Goal: Transaction & Acquisition: Book appointment/travel/reservation

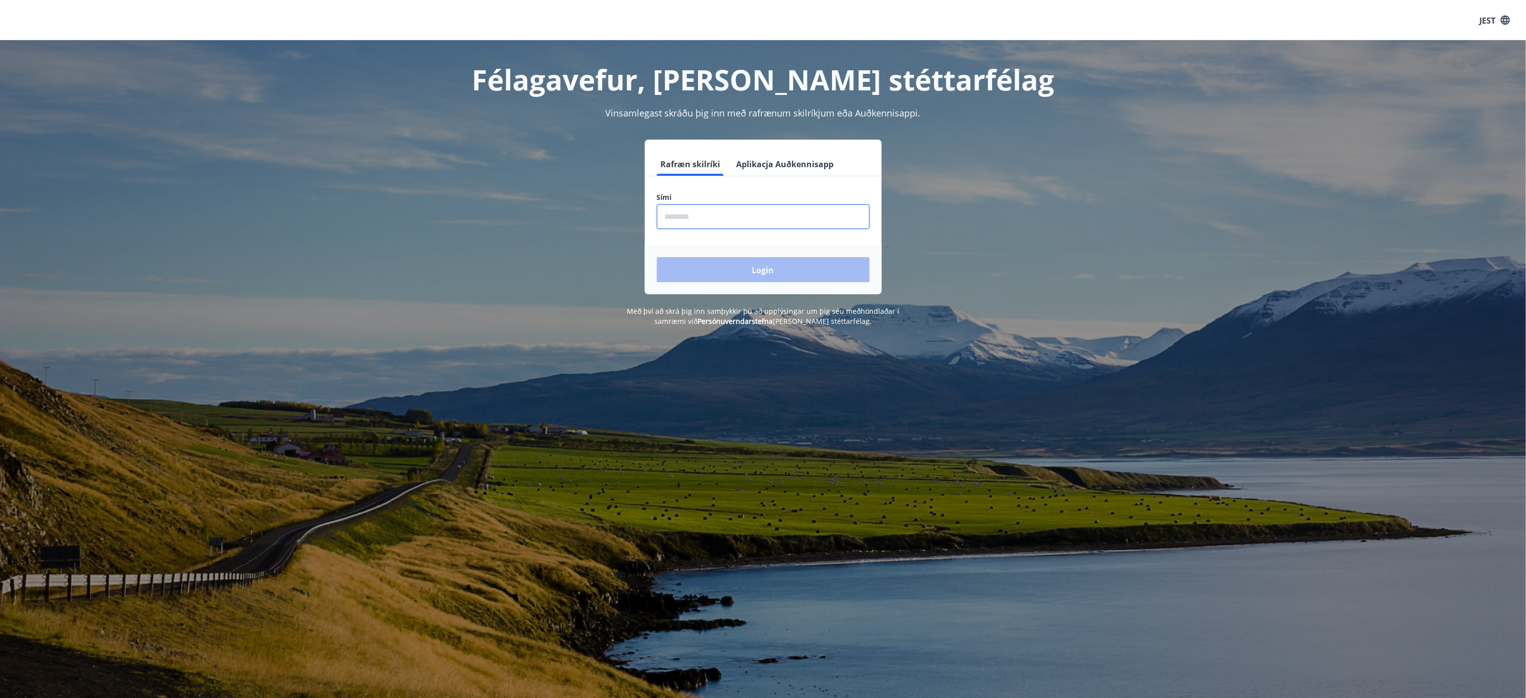
click at [800, 218] on input "phone" at bounding box center [763, 216] width 213 height 25
type input "********"
click at [787, 264] on button "Login" at bounding box center [763, 269] width 213 height 25
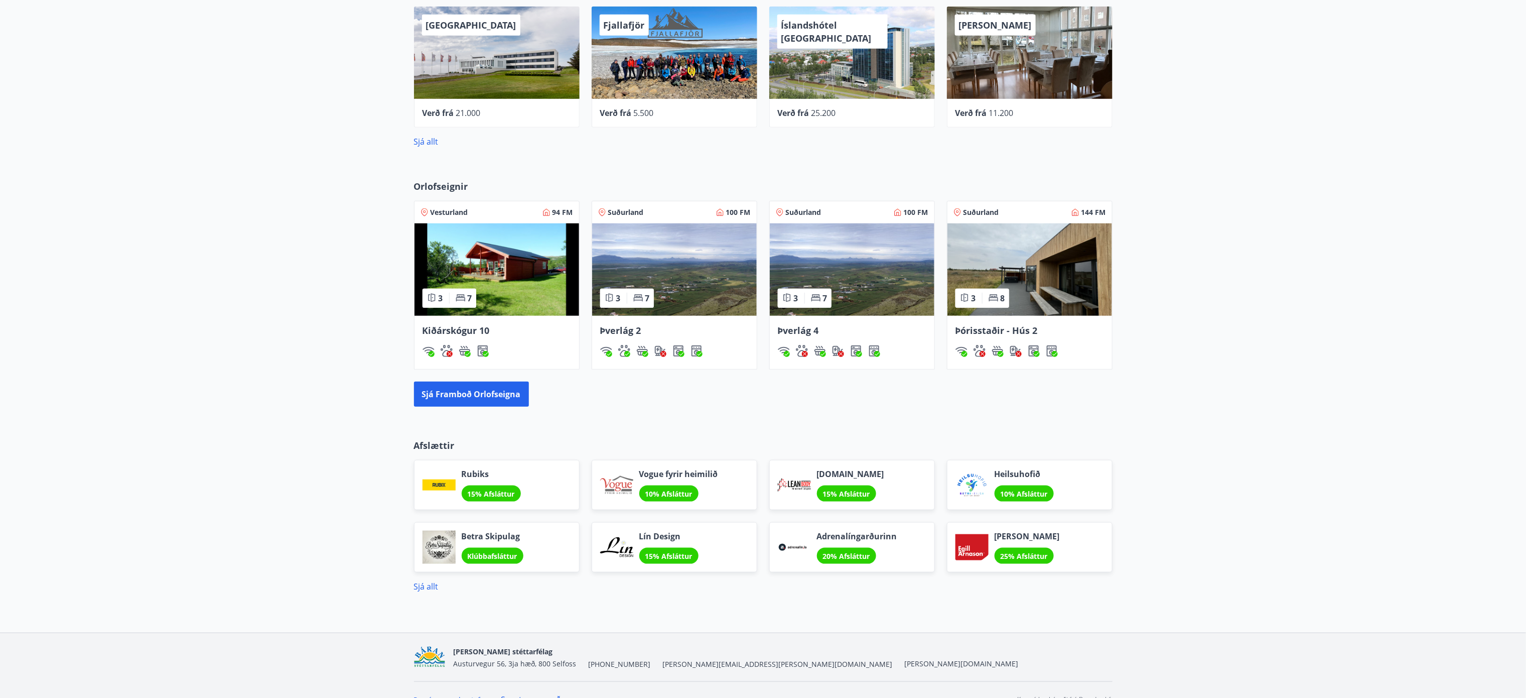
scroll to position [520, 0]
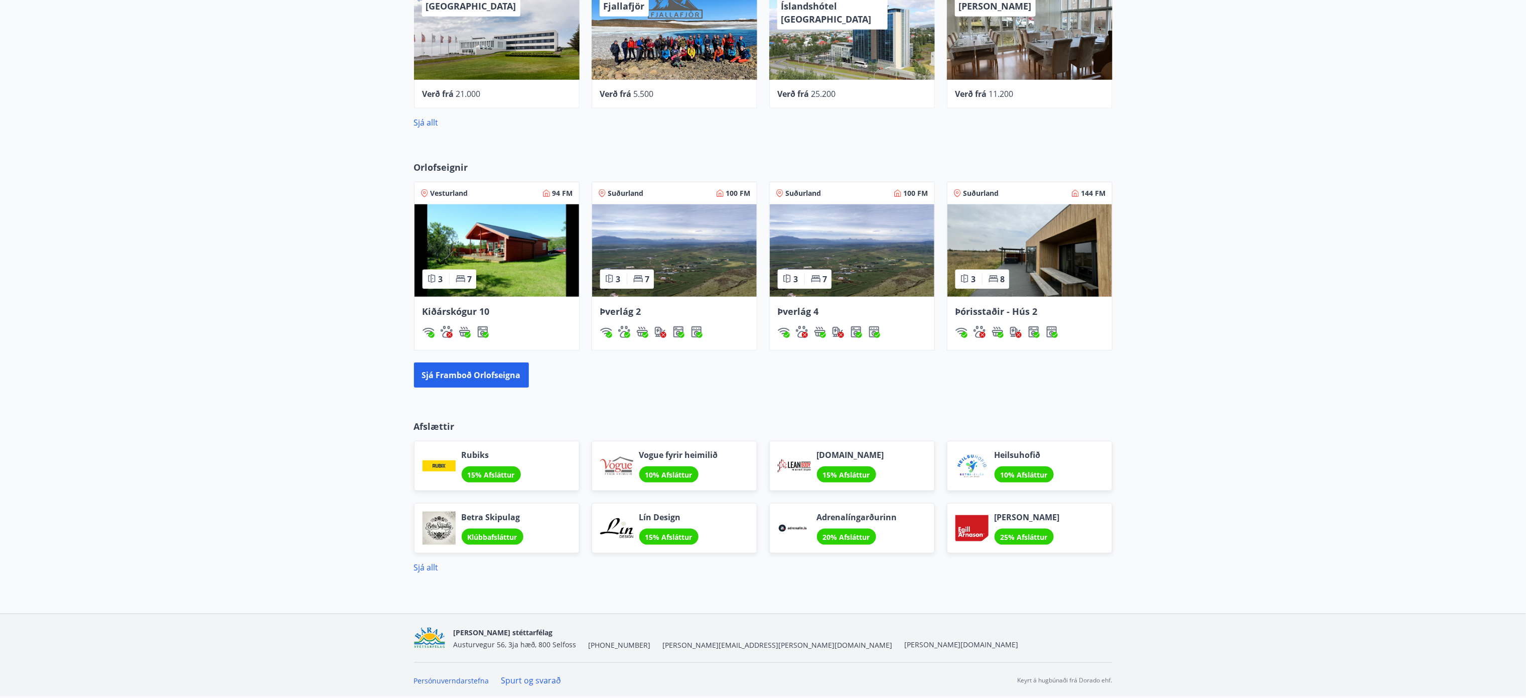
click at [524, 465] on div "Rubiks 15% Afsláttur" at bounding box center [497, 466] width 166 height 50
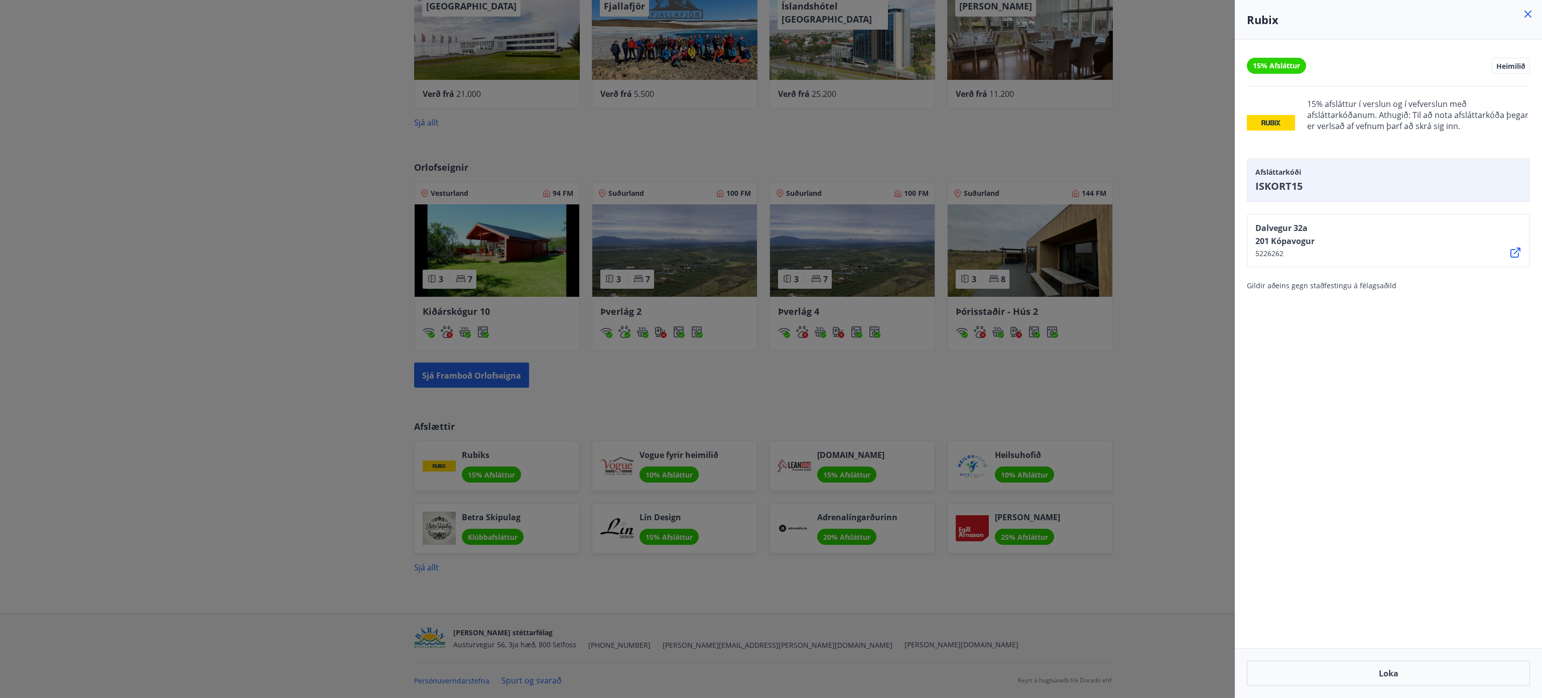
click at [524, 465] on div at bounding box center [771, 349] width 1542 height 698
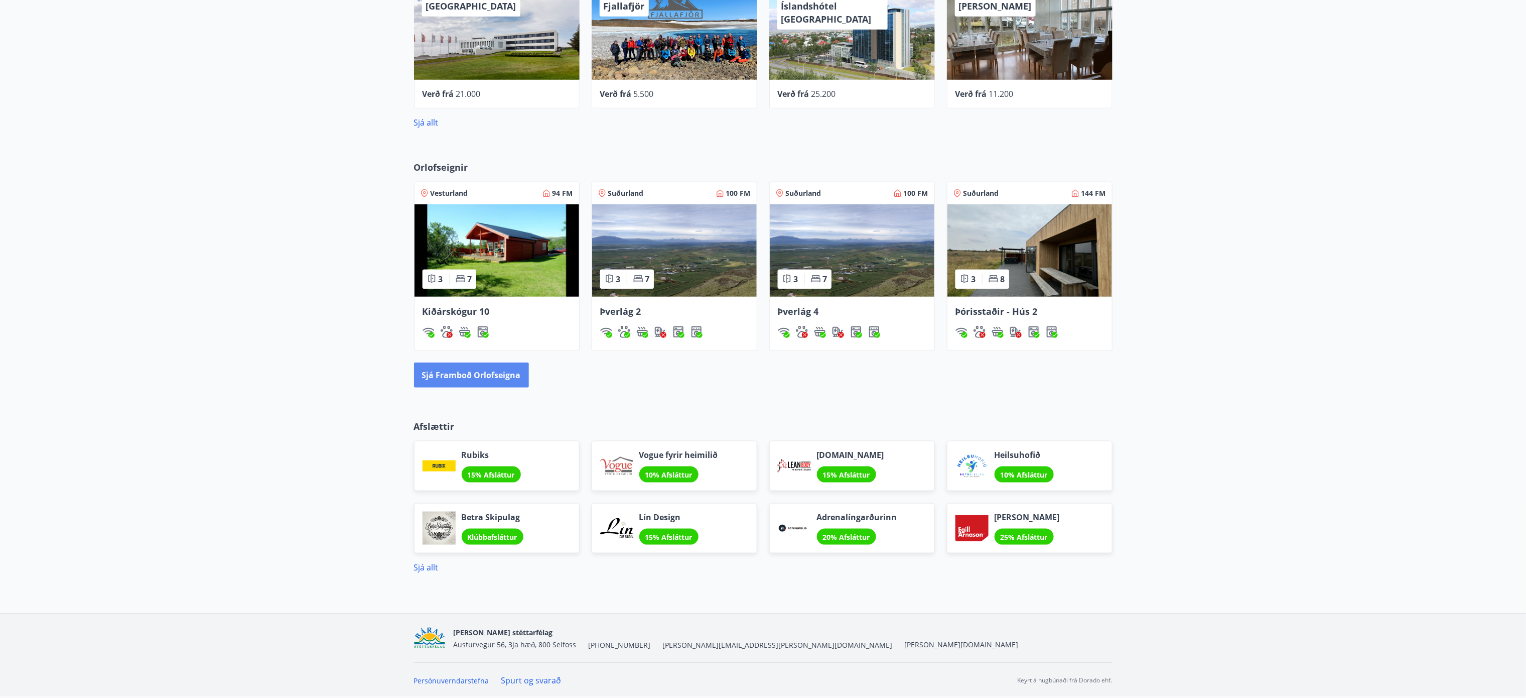
click at [494, 373] on font "Sjá framboð orlofseigna" at bounding box center [471, 375] width 99 height 11
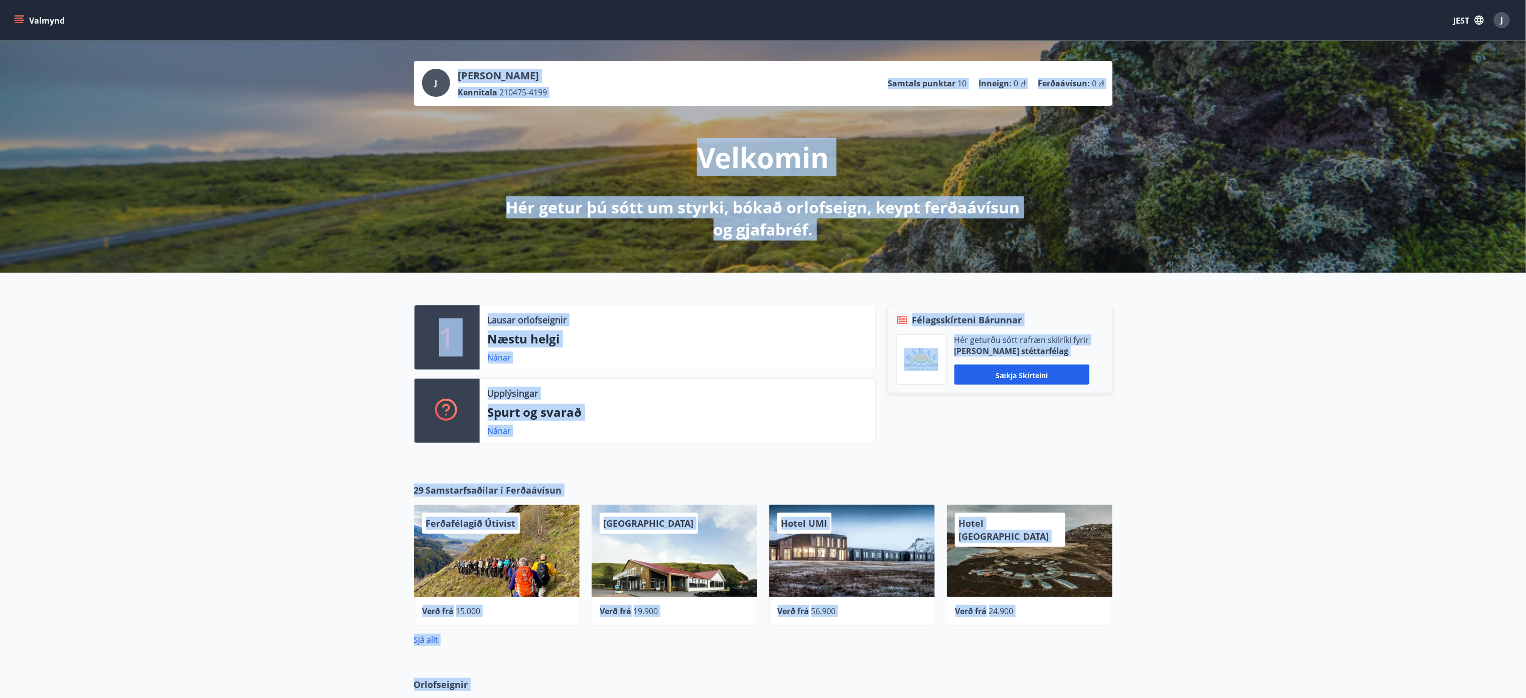
click at [1329, 474] on div "29 Samstarfsaðilar í Ferðaávísun Ferðafélagið Útivist Verð frá 15.000 [GEOGRAPH…" at bounding box center [763, 564] width 1526 height 194
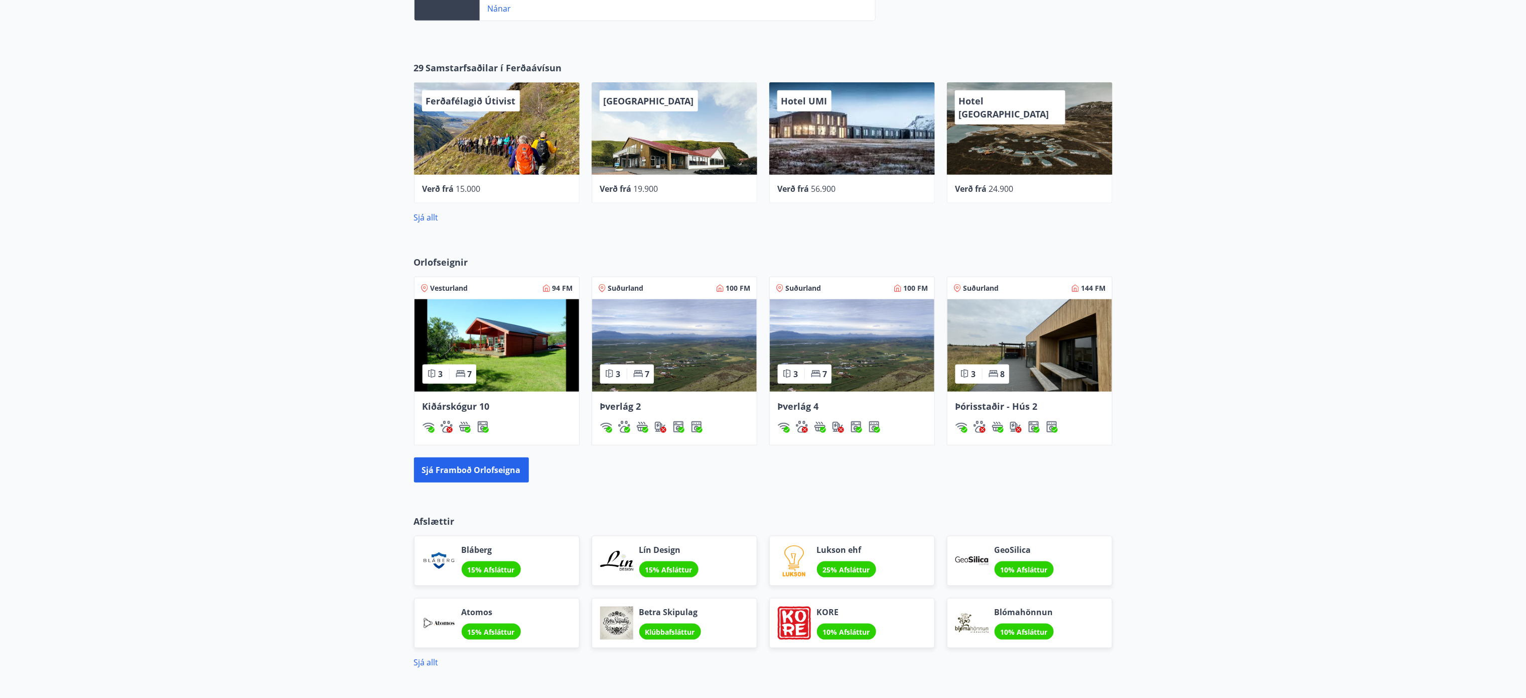
scroll to position [442, 0]
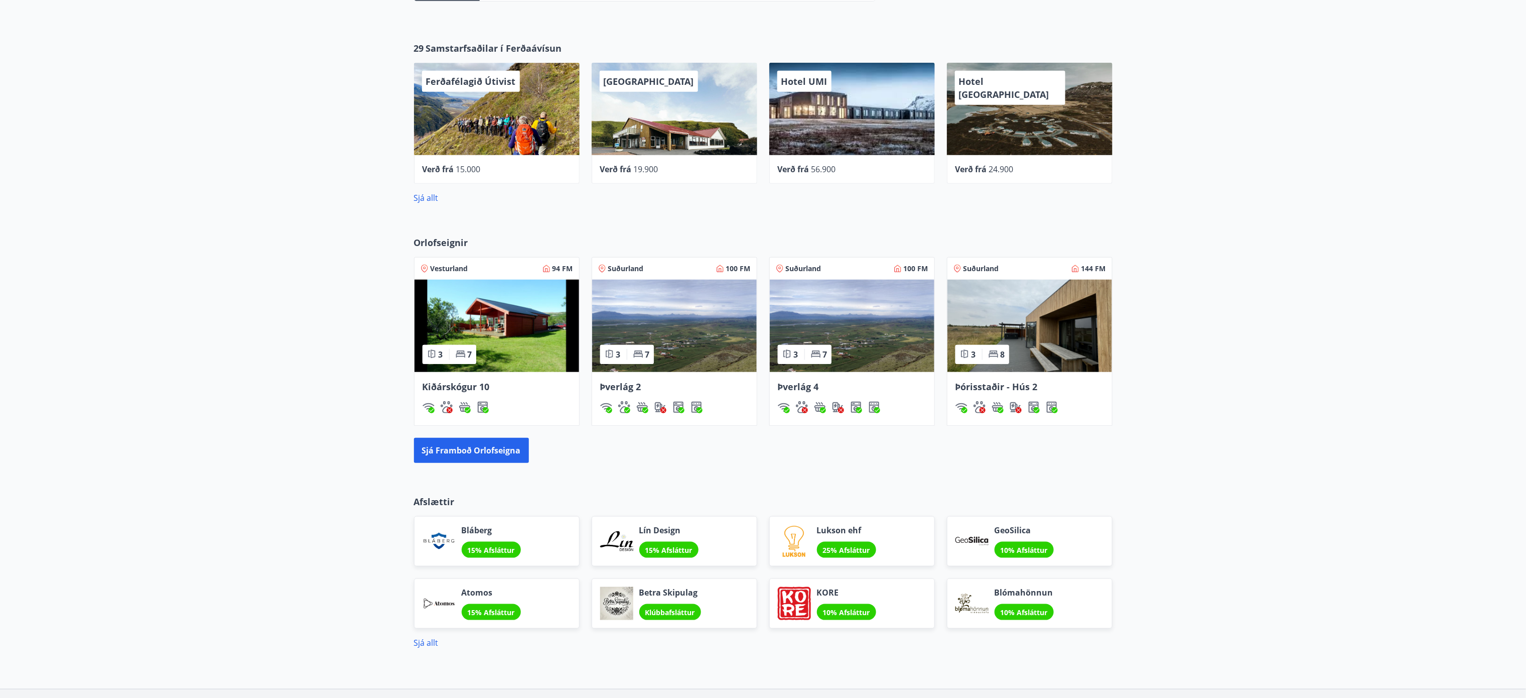
click at [521, 318] on img at bounding box center [497, 326] width 165 height 92
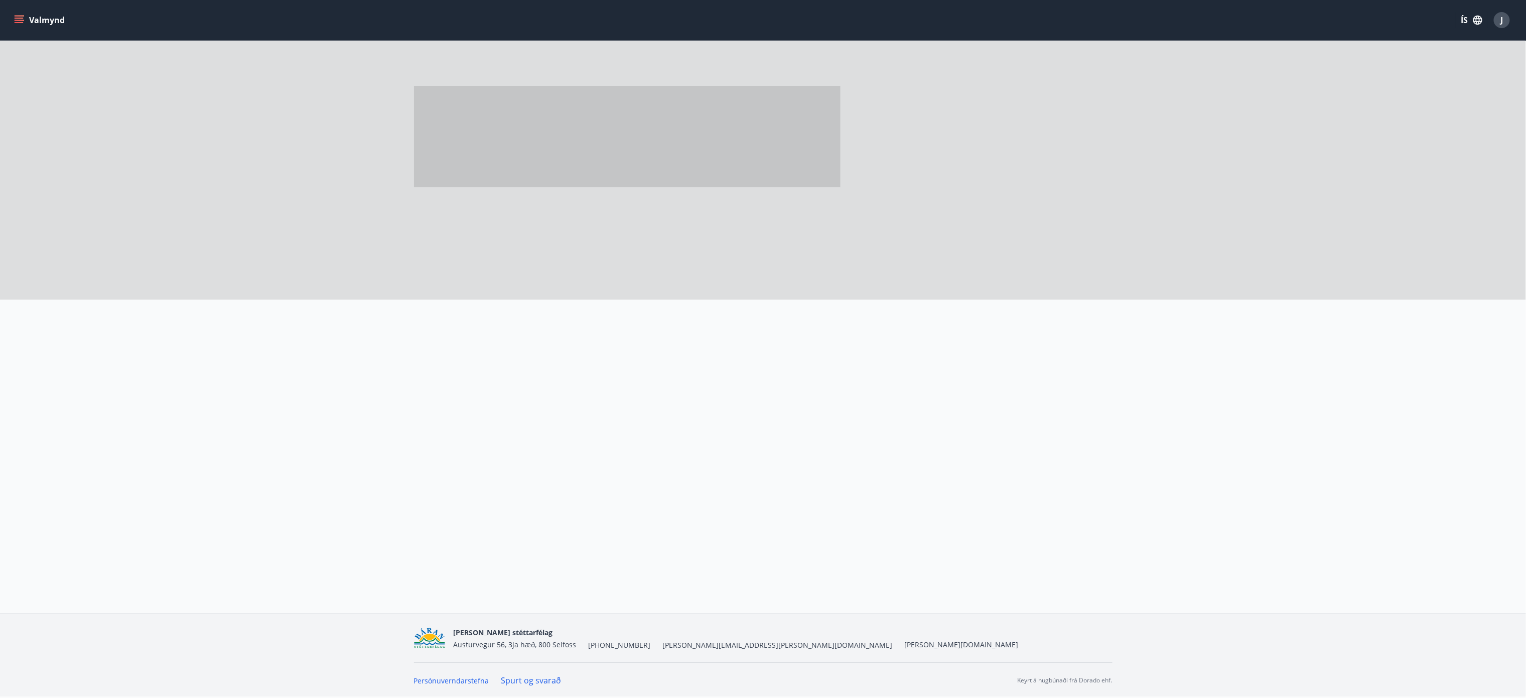
scroll to position [2, 0]
click at [521, 318] on div at bounding box center [639, 336] width 474 height 72
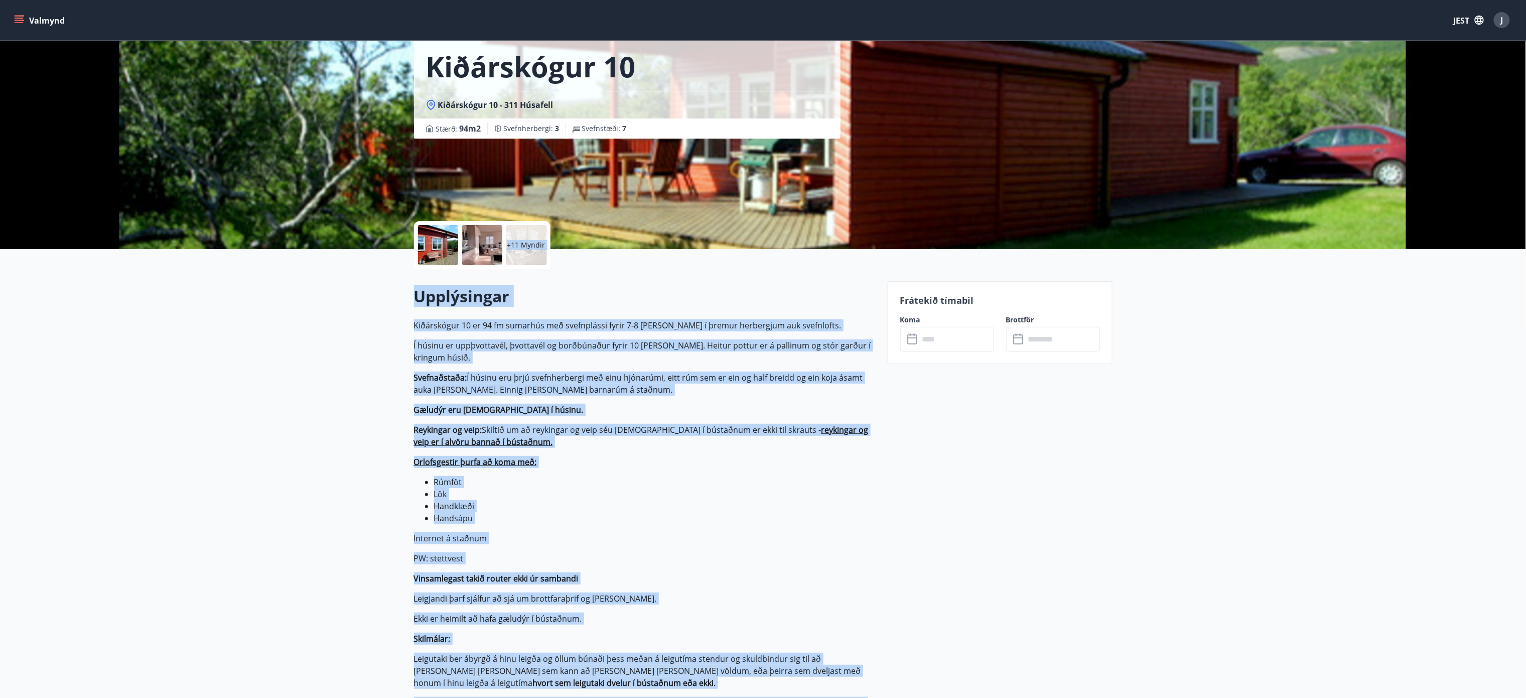
scroll to position [51, 0]
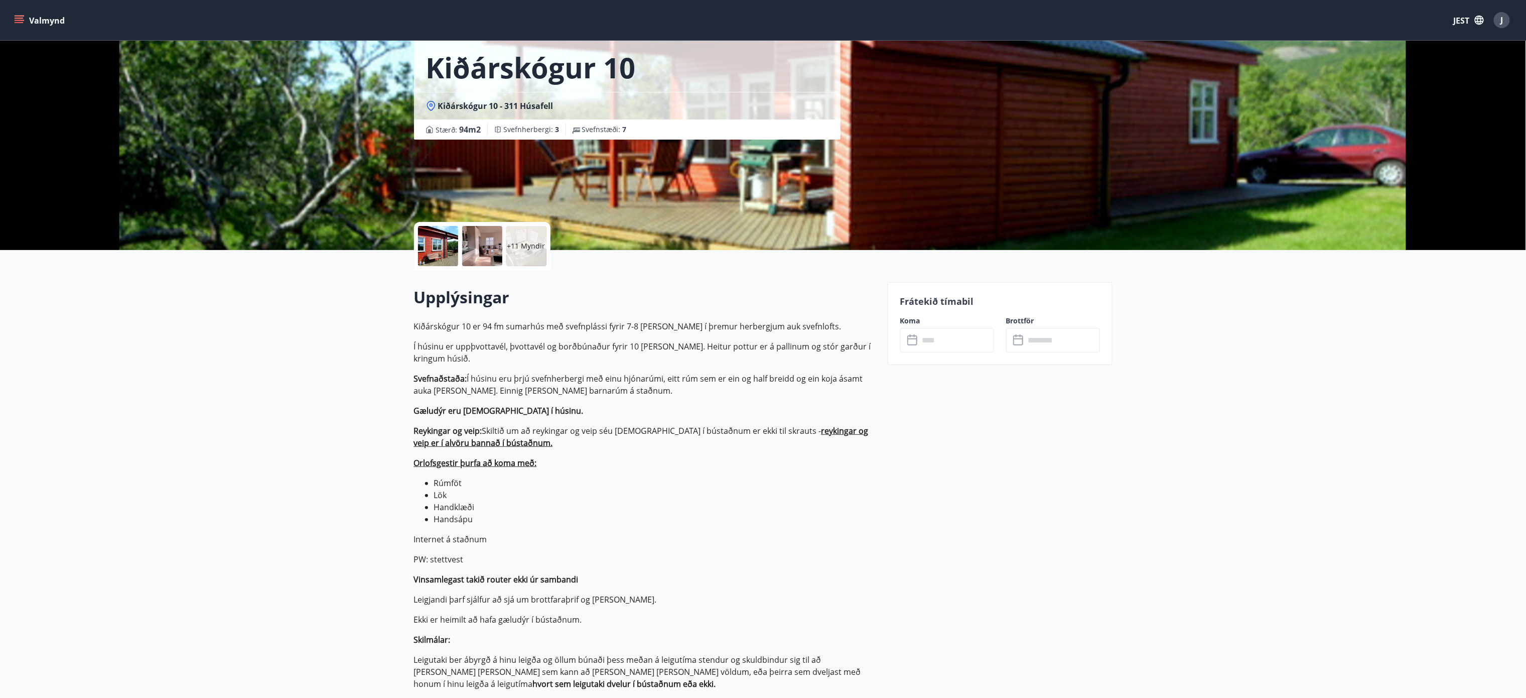
click at [677, 186] on div "Kiðárskógur 10 Kiðárskógur 10 - 311 Húsafell Stærð : 94 m2 Svefnherbergi : 3 Sv…" at bounding box center [647, 99] width 466 height 301
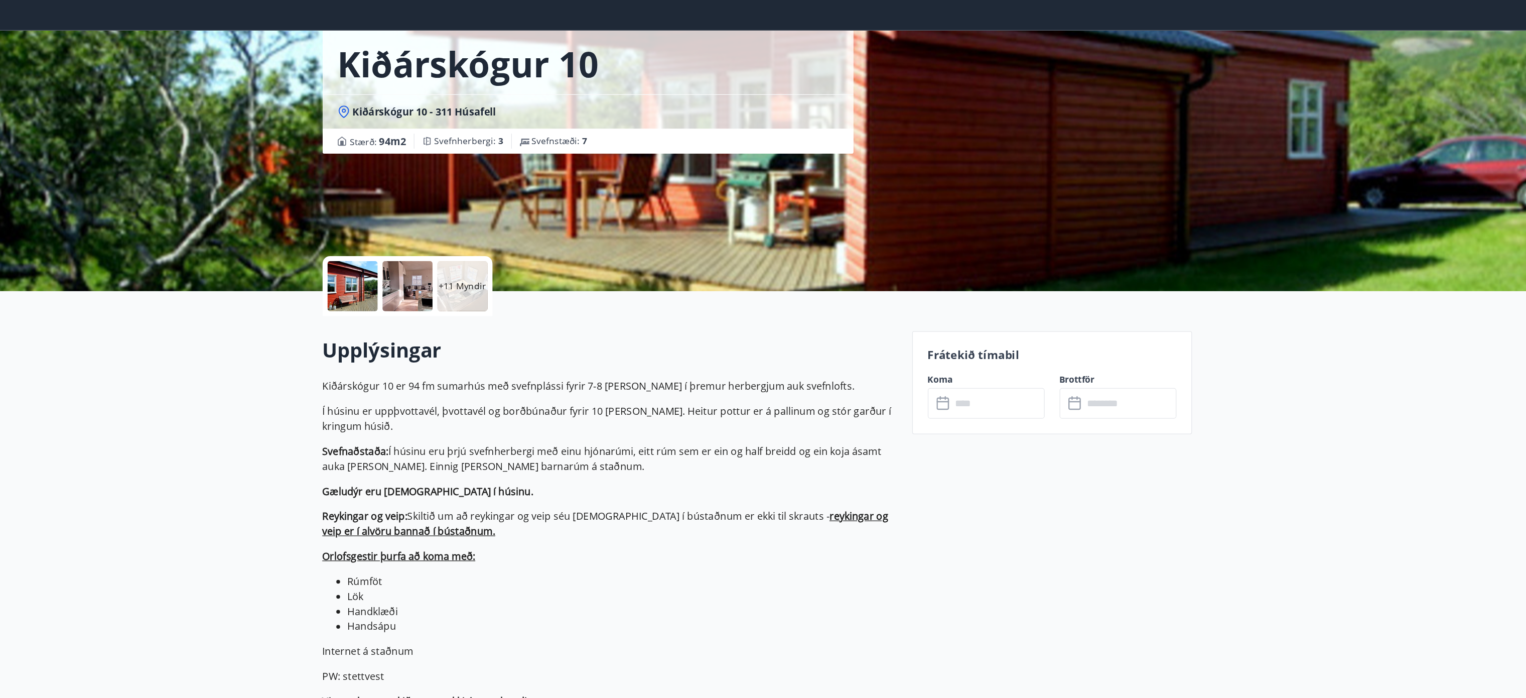
click at [484, 243] on div at bounding box center [482, 246] width 40 height 40
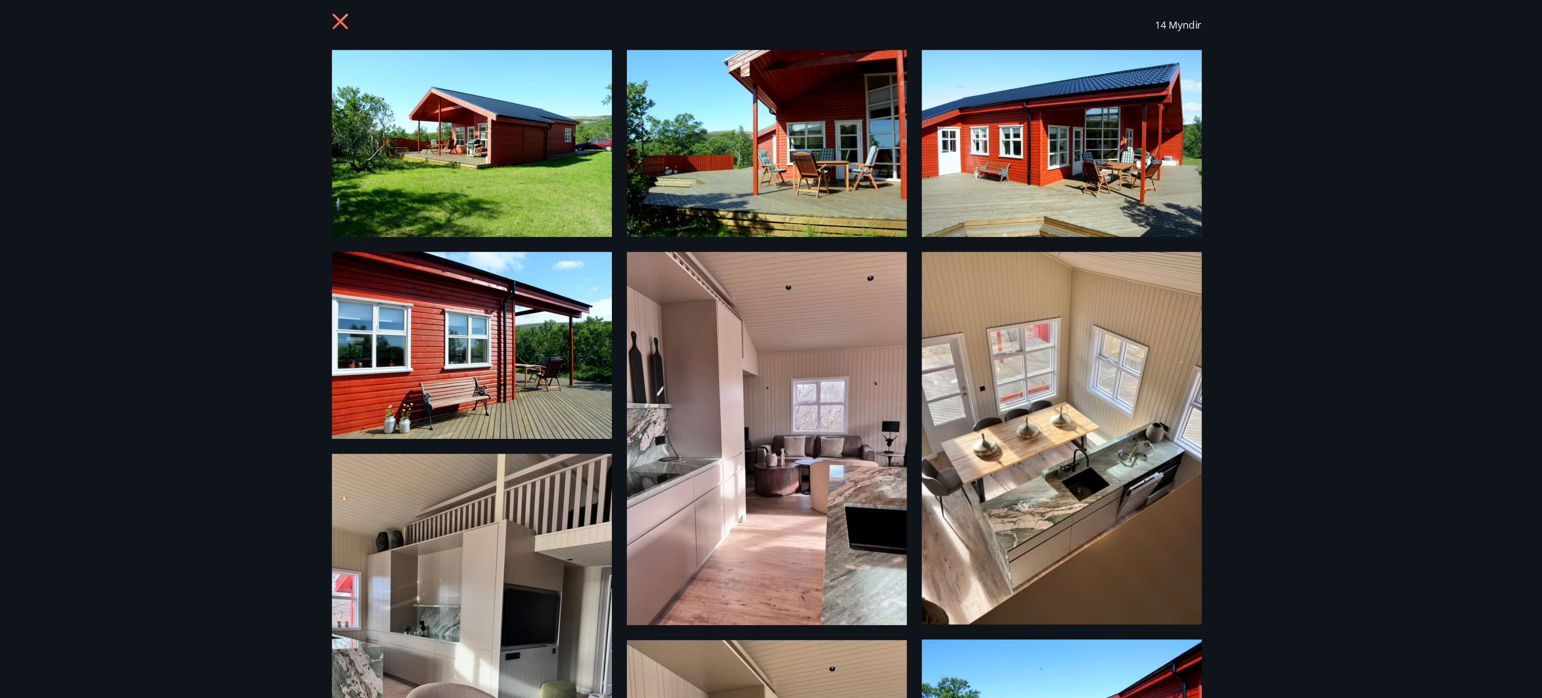
click at [814, 405] on img at bounding box center [770, 368] width 225 height 300
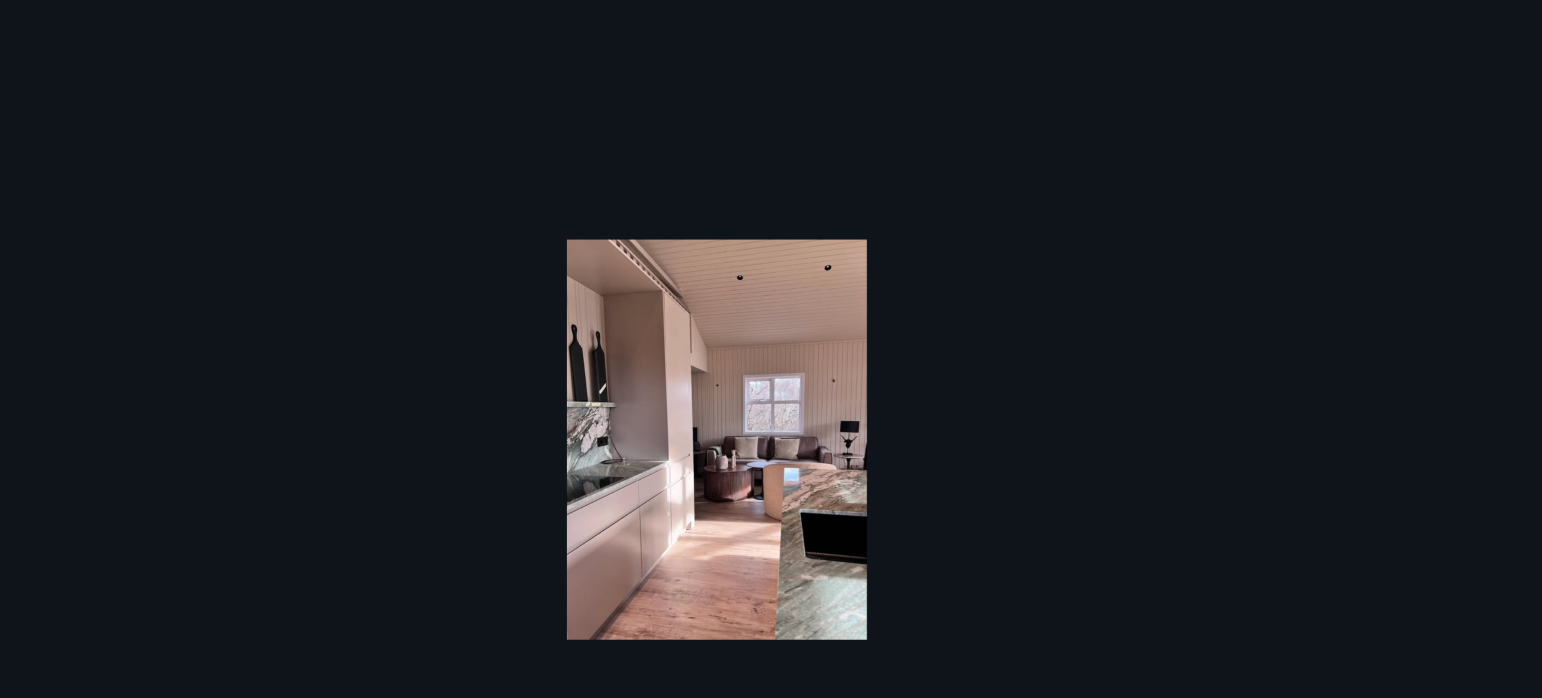
click at [1085, 391] on div at bounding box center [771, 368] width 1542 height 321
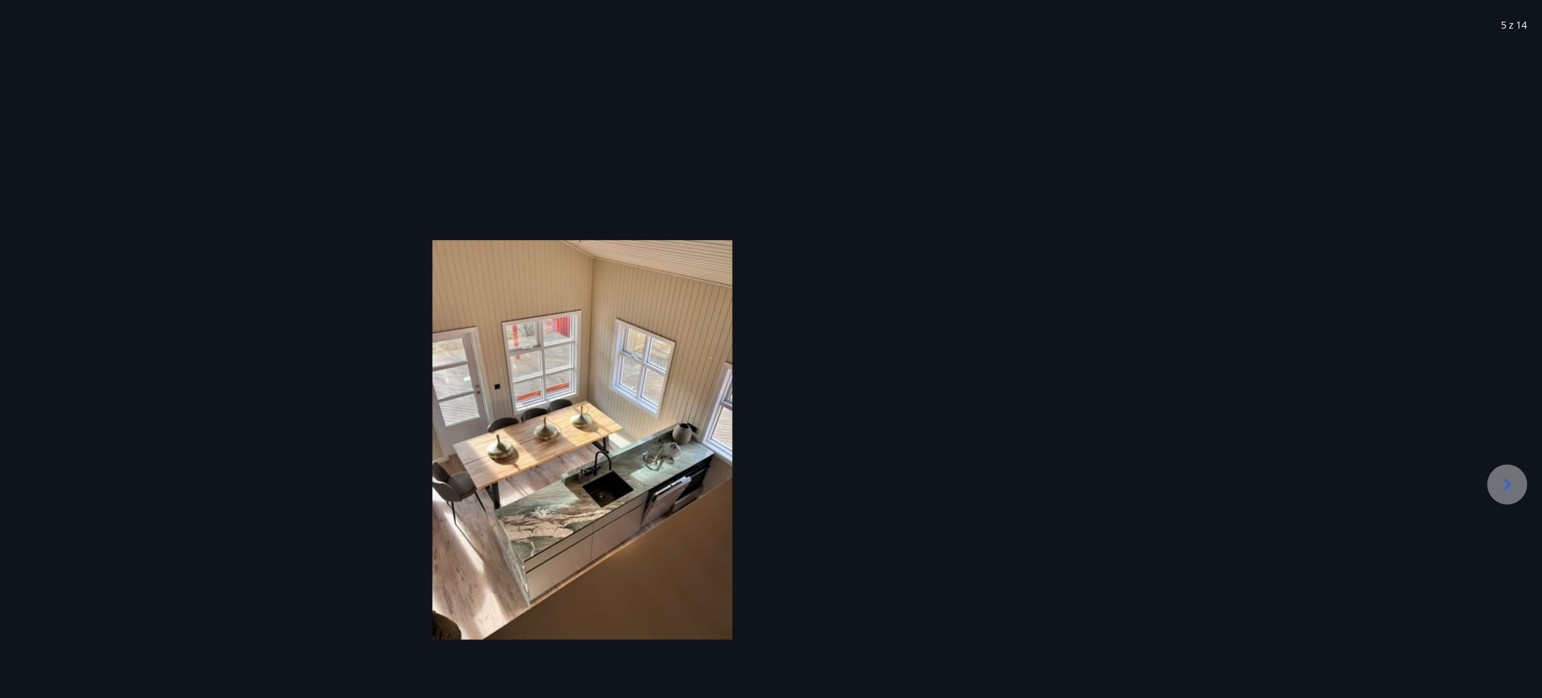
click at [1515, 403] on icon at bounding box center [1514, 405] width 16 height 16
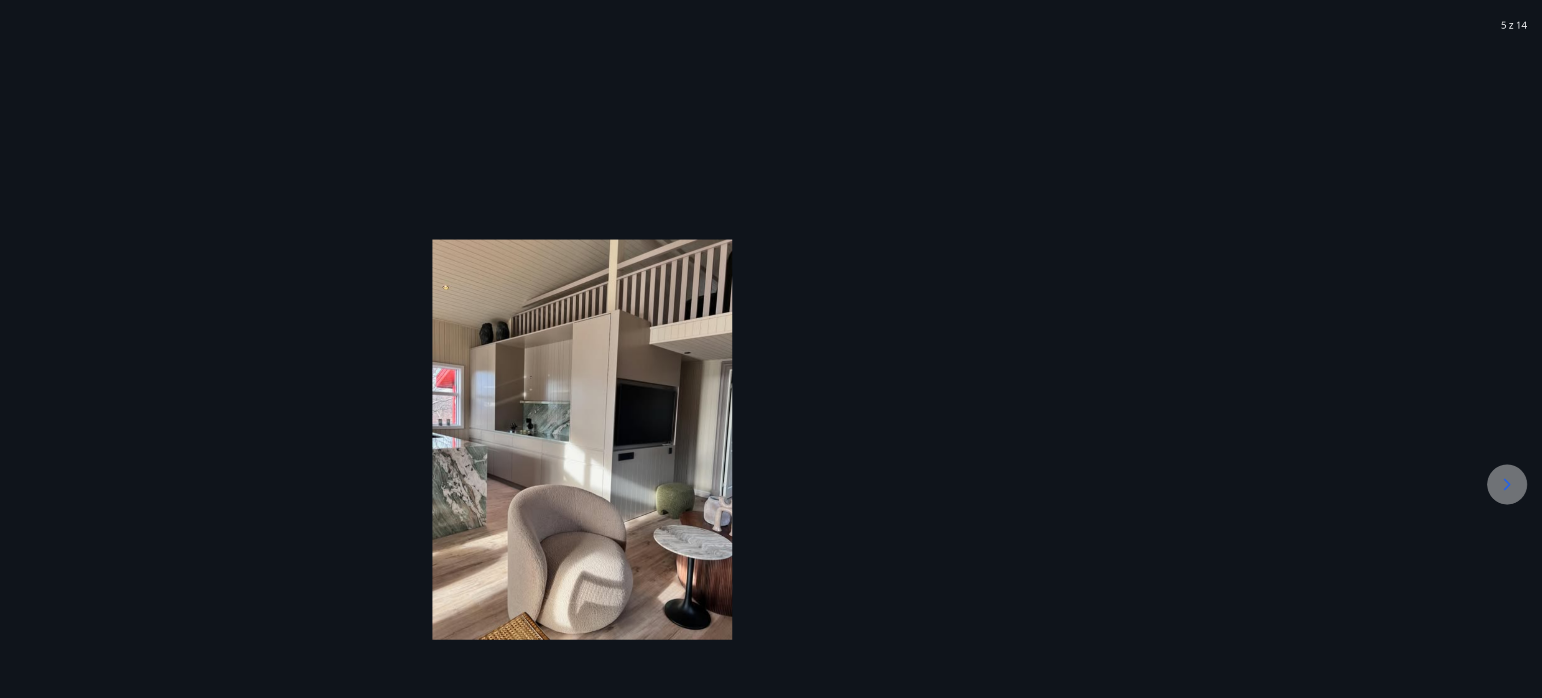
click at [1515, 403] on icon at bounding box center [1514, 405] width 16 height 16
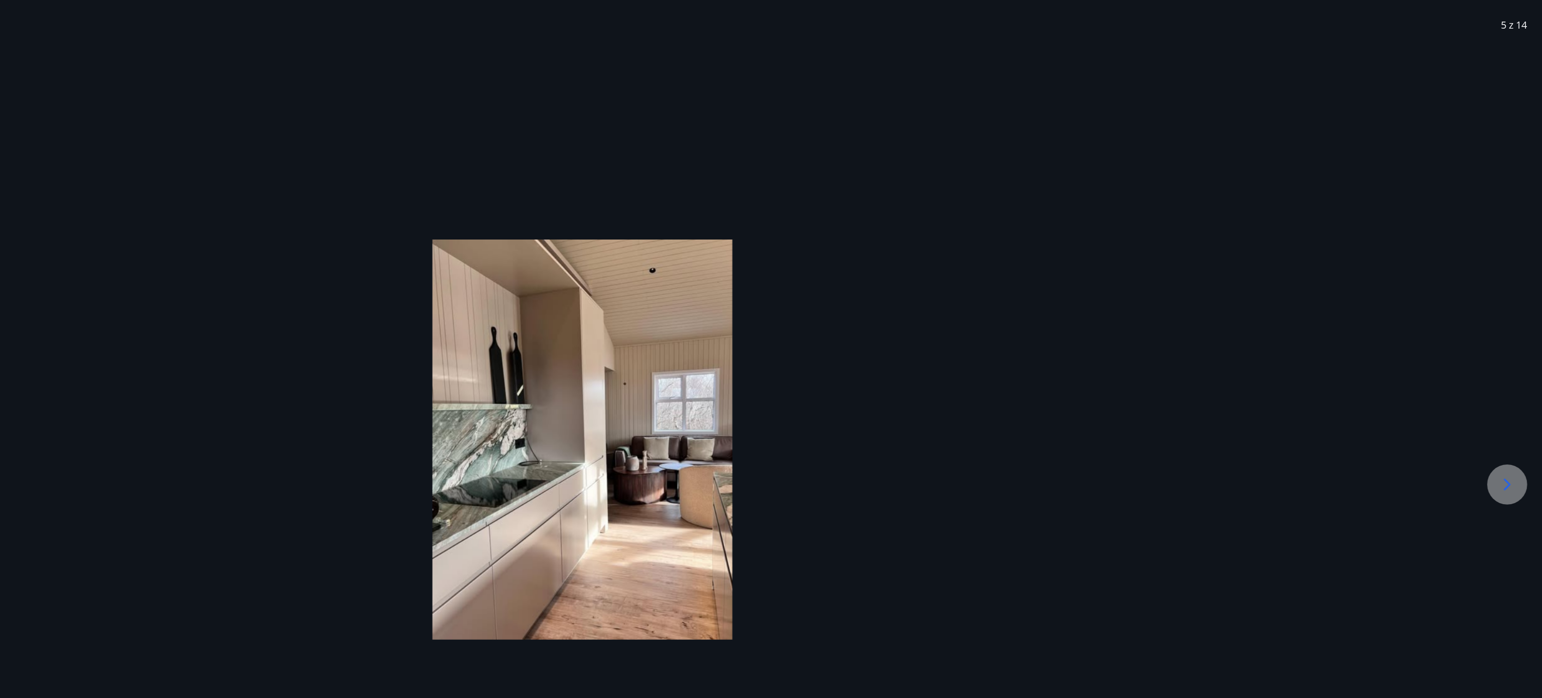
click at [1515, 403] on icon at bounding box center [1514, 405] width 16 height 16
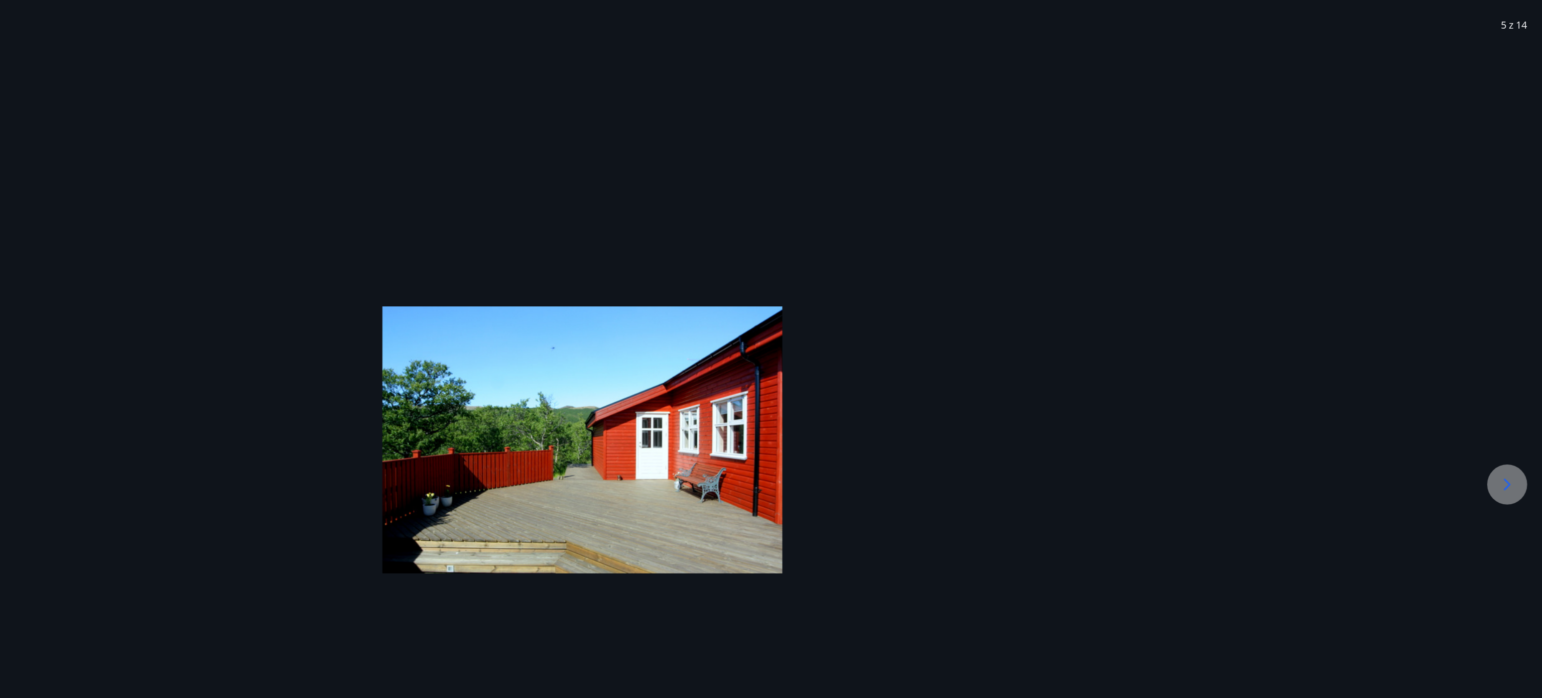
click at [1515, 403] on icon at bounding box center [1514, 405] width 16 height 16
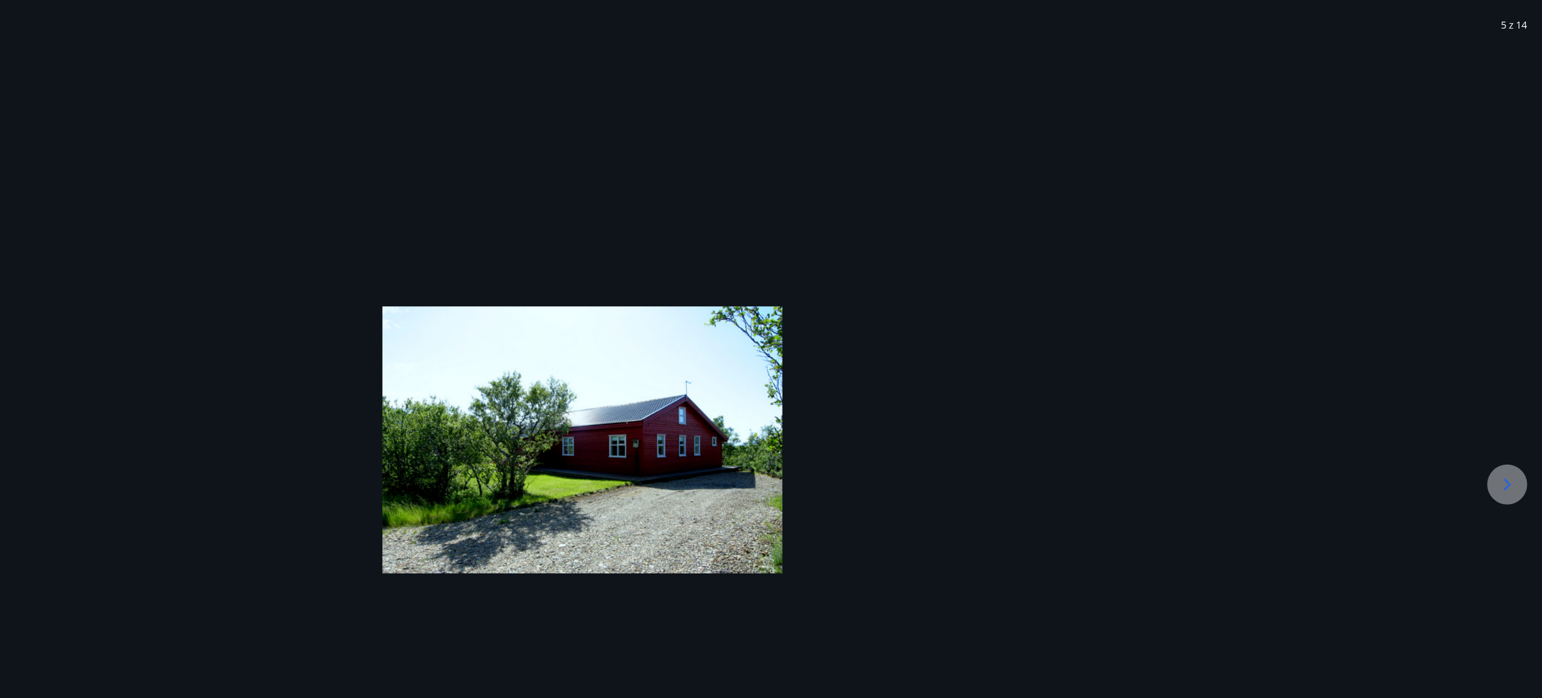
click at [1515, 403] on icon at bounding box center [1514, 405] width 16 height 16
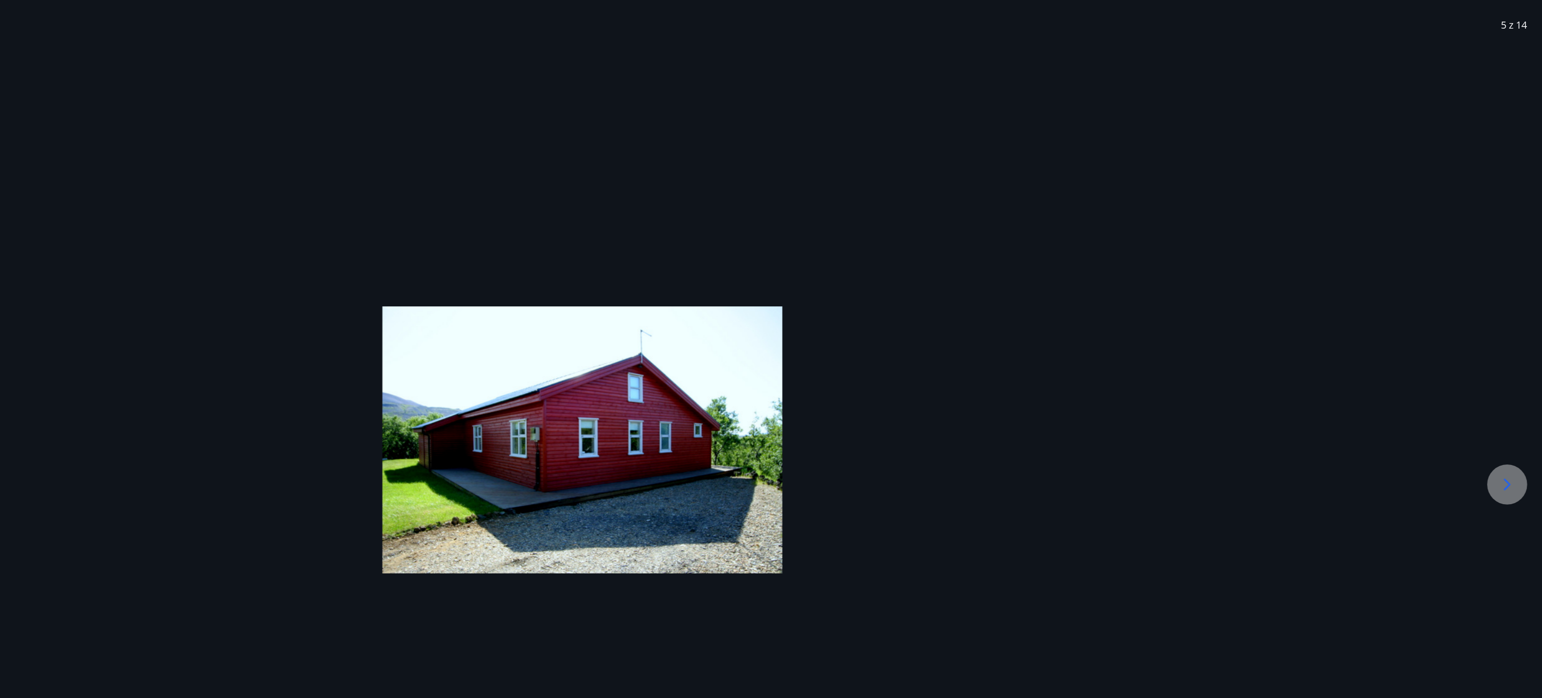
click at [1515, 403] on icon at bounding box center [1514, 405] width 16 height 16
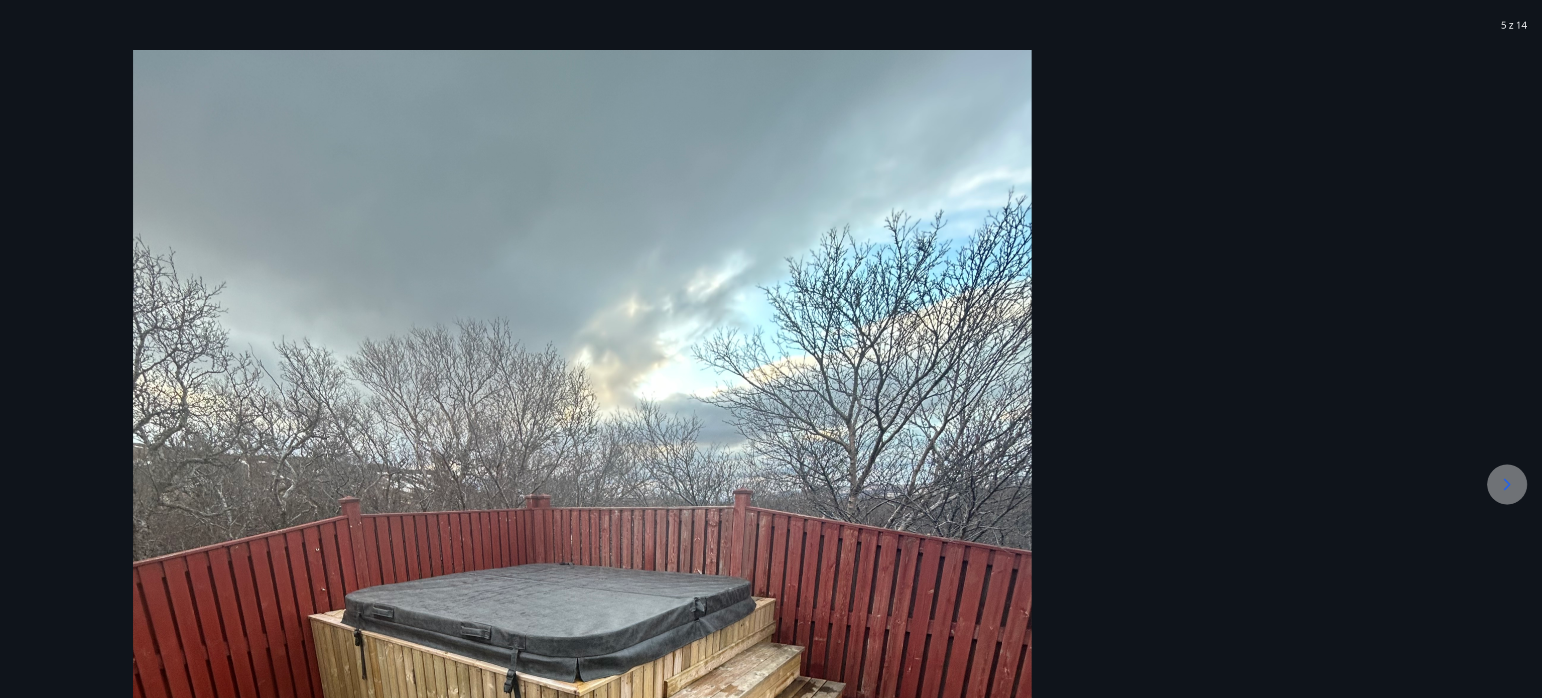
click at [1515, 403] on icon at bounding box center [1514, 405] width 16 height 16
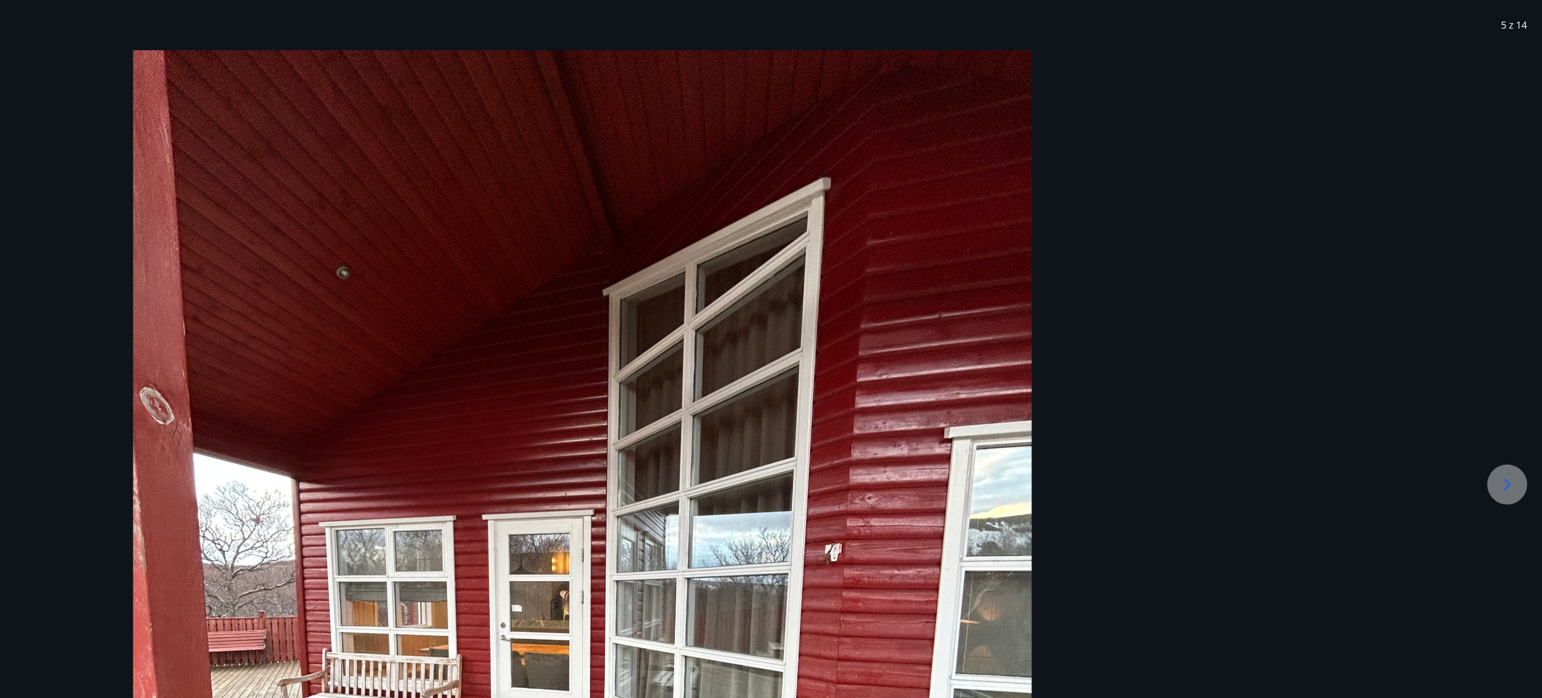
click at [1515, 403] on icon at bounding box center [1514, 405] width 16 height 16
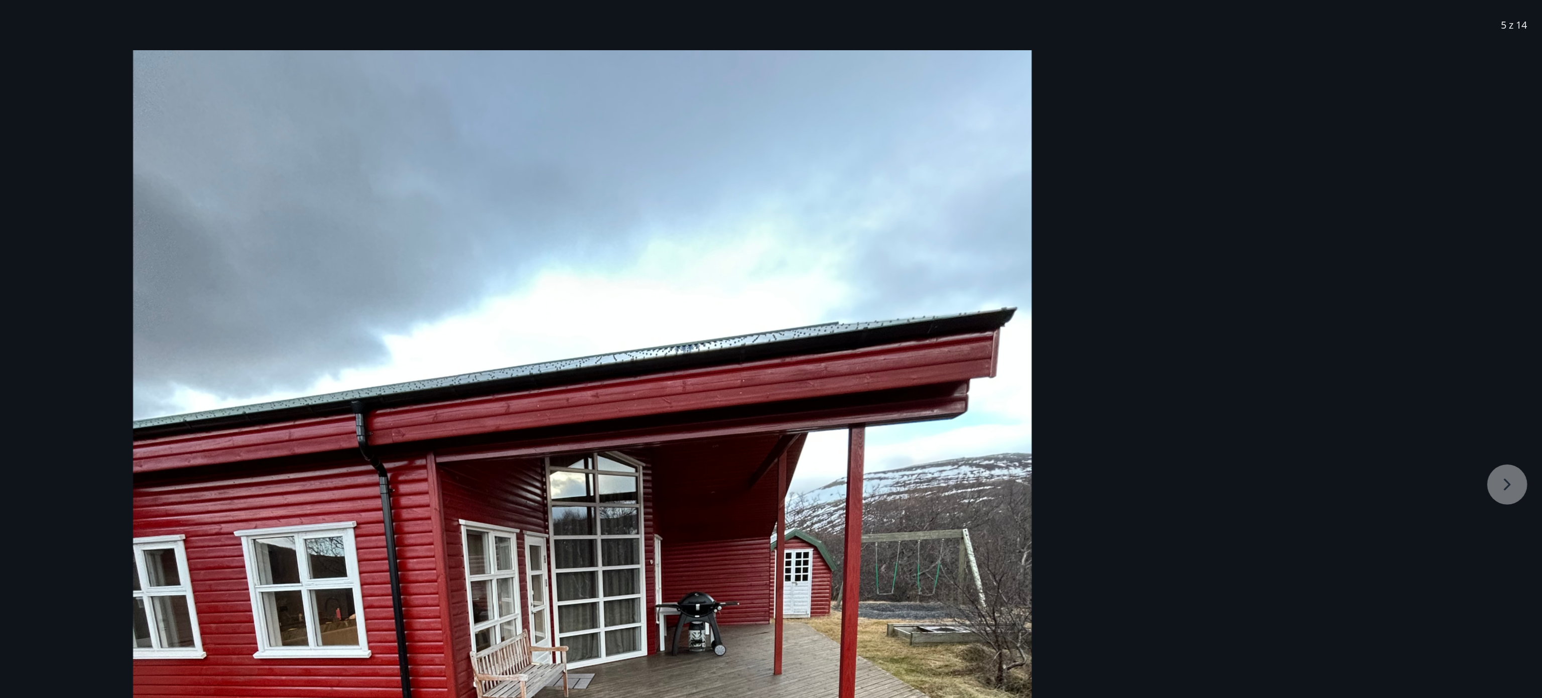
click at [1515, 403] on div at bounding box center [771, 537] width 1542 height 962
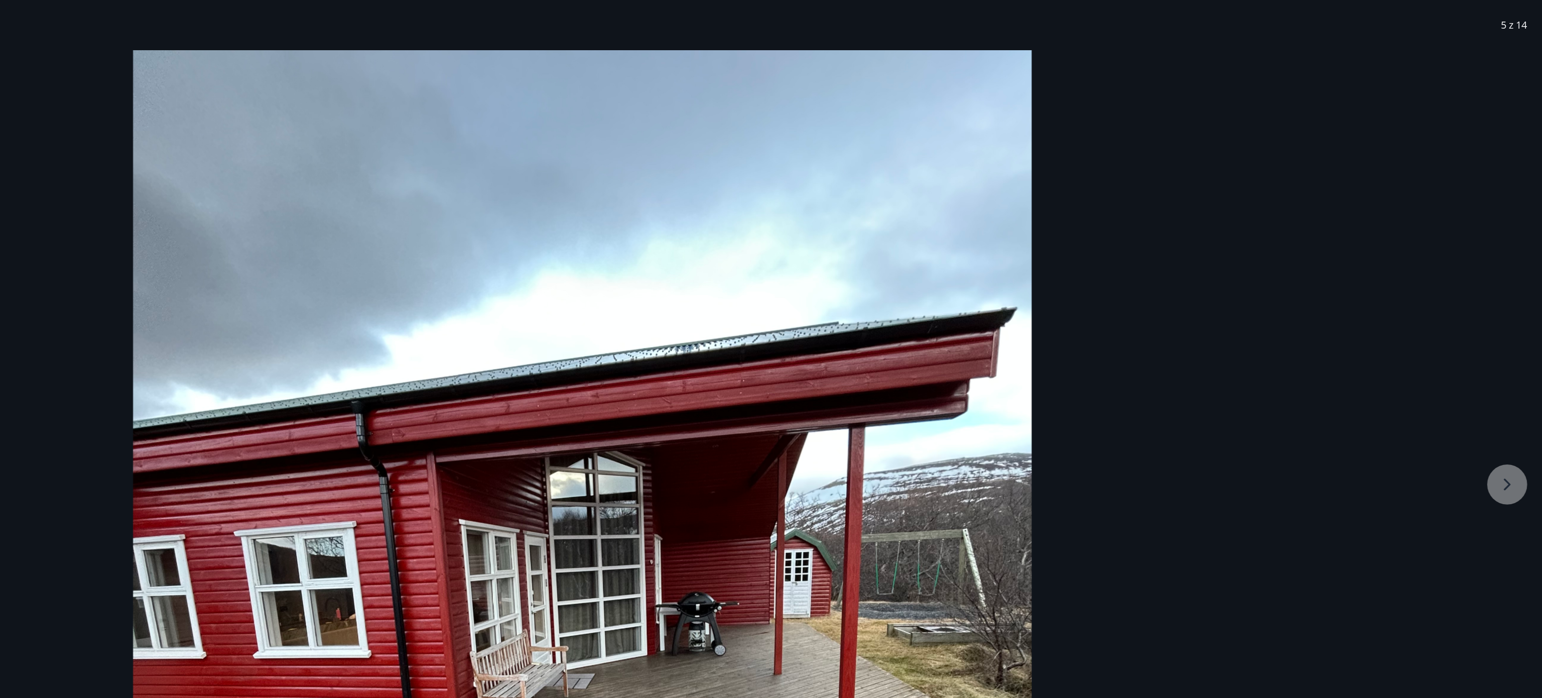
click at [1515, 403] on div at bounding box center [771, 537] width 1542 height 962
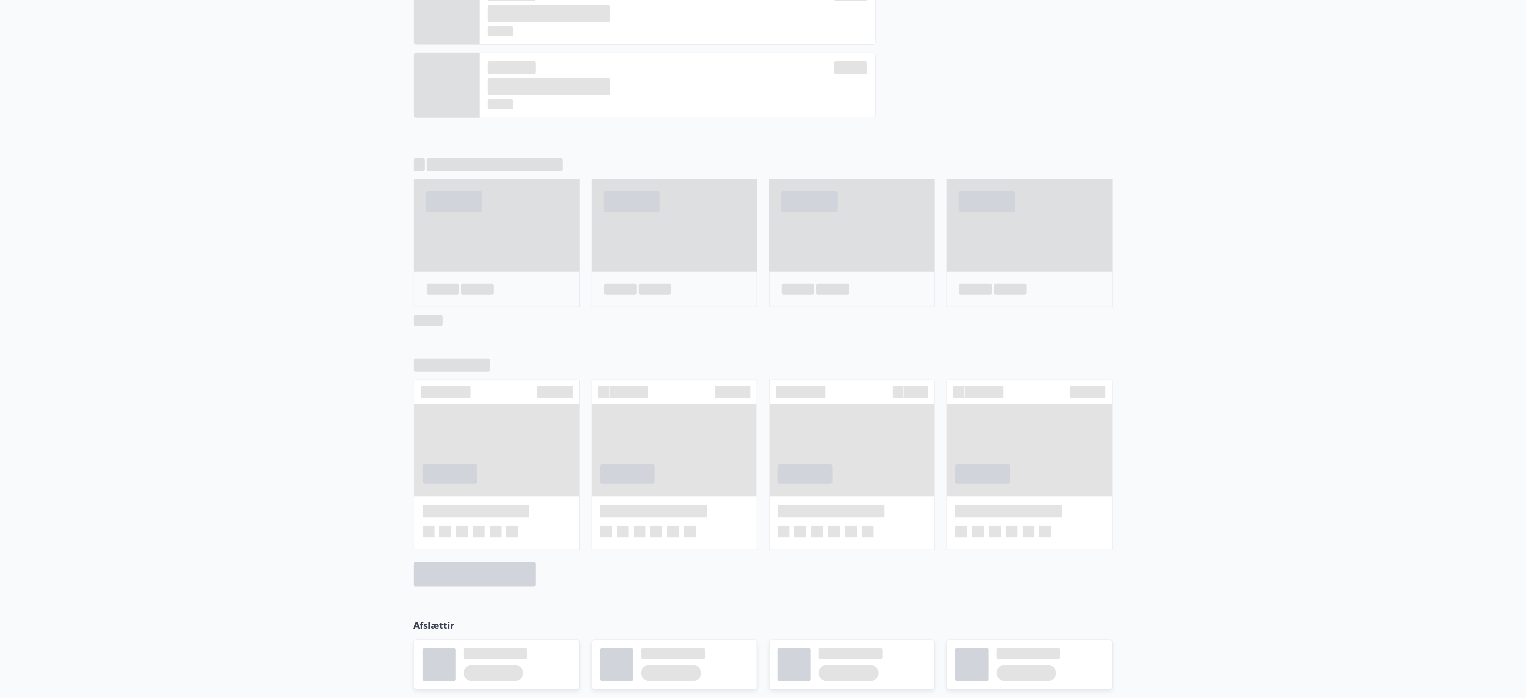
scroll to position [472, 0]
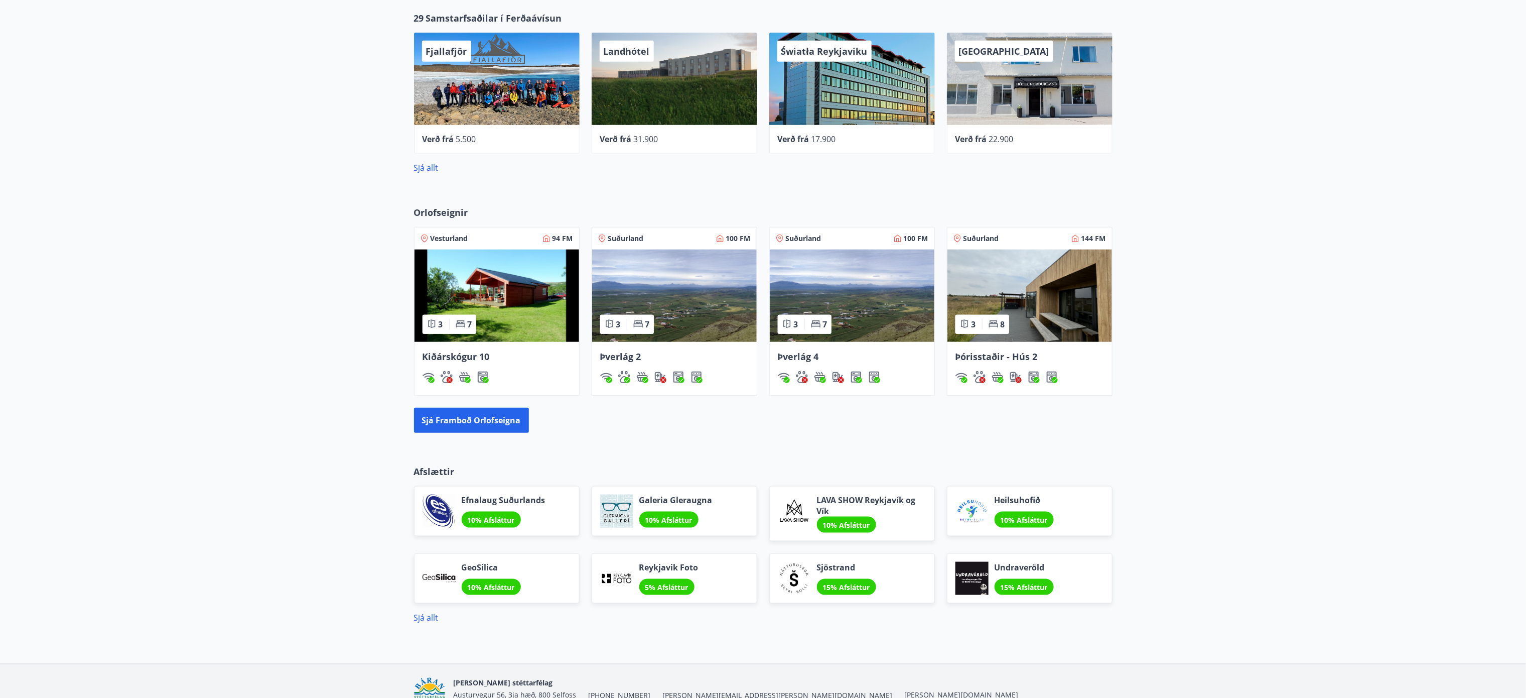
click at [1015, 320] on img at bounding box center [1029, 295] width 165 height 92
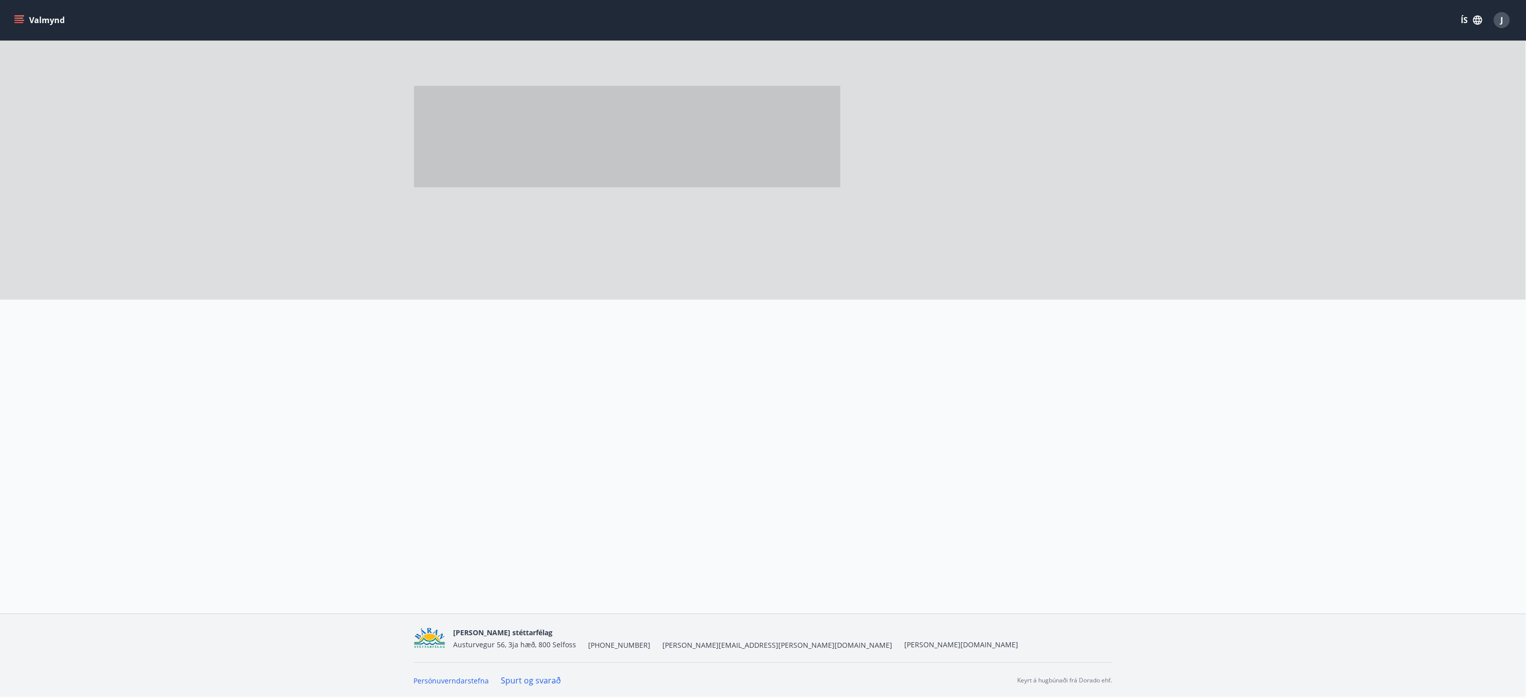
scroll to position [2, 0]
click at [1015, 320] on div at bounding box center [994, 336] width 237 height 72
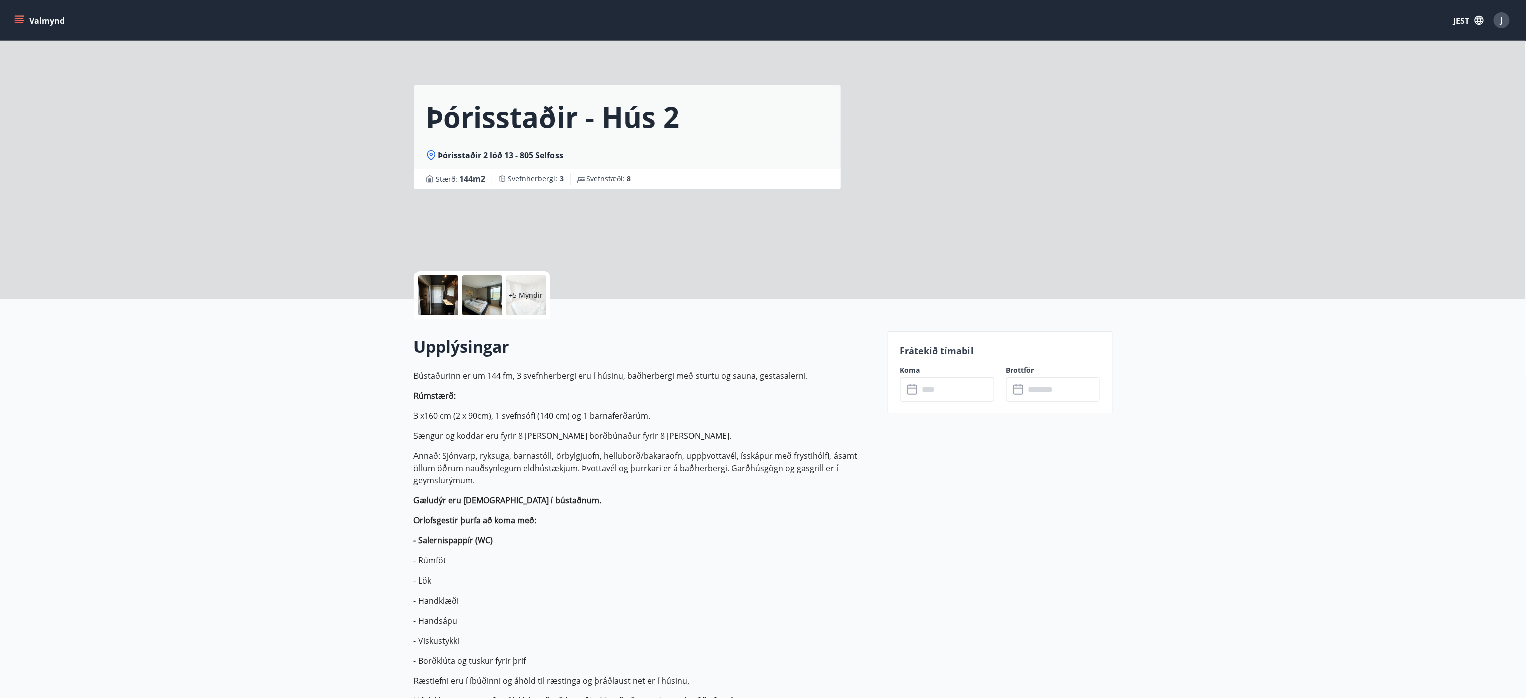
scroll to position [0, 0]
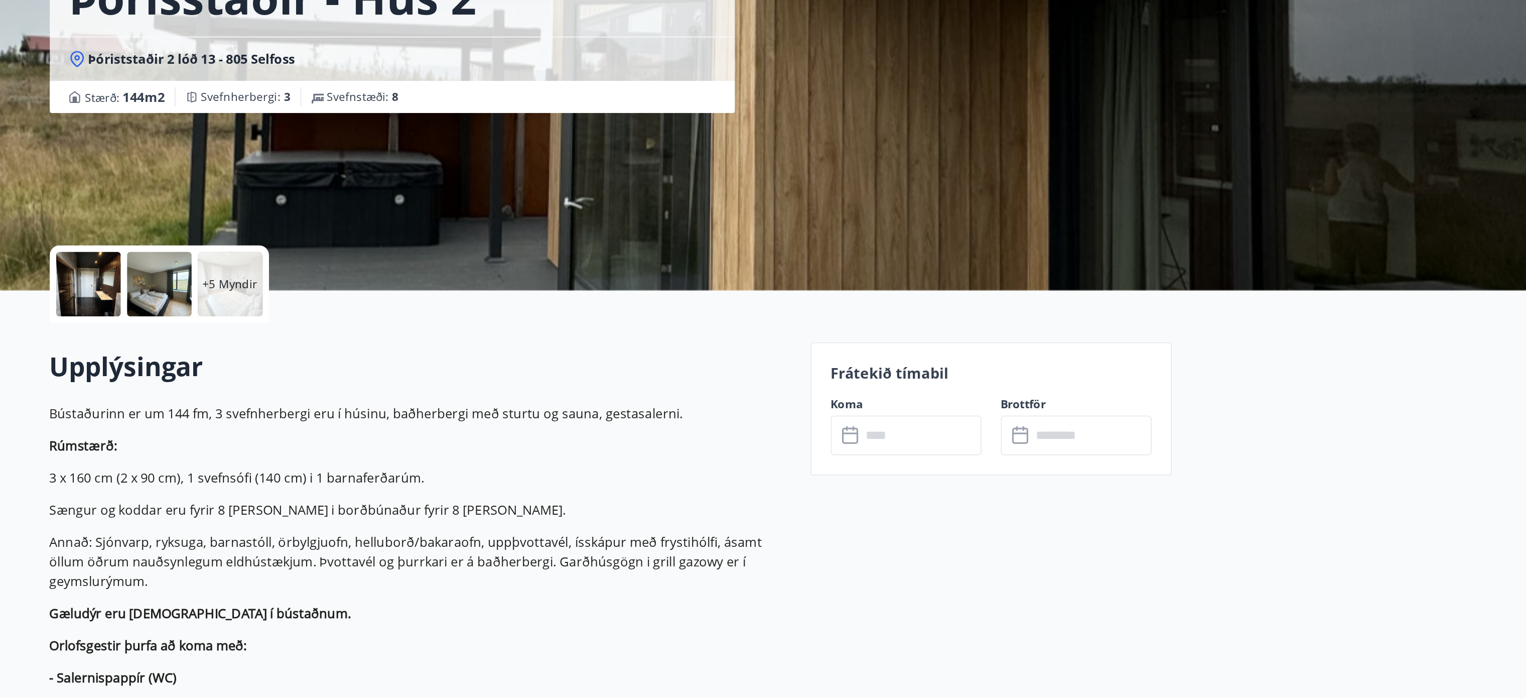
click at [1105, 216] on div "Þórisstaðir - Hús 2 Þóriststaðir 2 lóð 13 - 805 Selfoss Stærð : 144 m2 Svefnher…" at bounding box center [763, 150] width 699 height 301
click at [753, 240] on div "Þórisstaðir - Hús 2 Þóriststaðir 2 lóð 13 - 805 Selfoss Stærð : 144 m2 Svefnher…" at bounding box center [647, 150] width 466 height 301
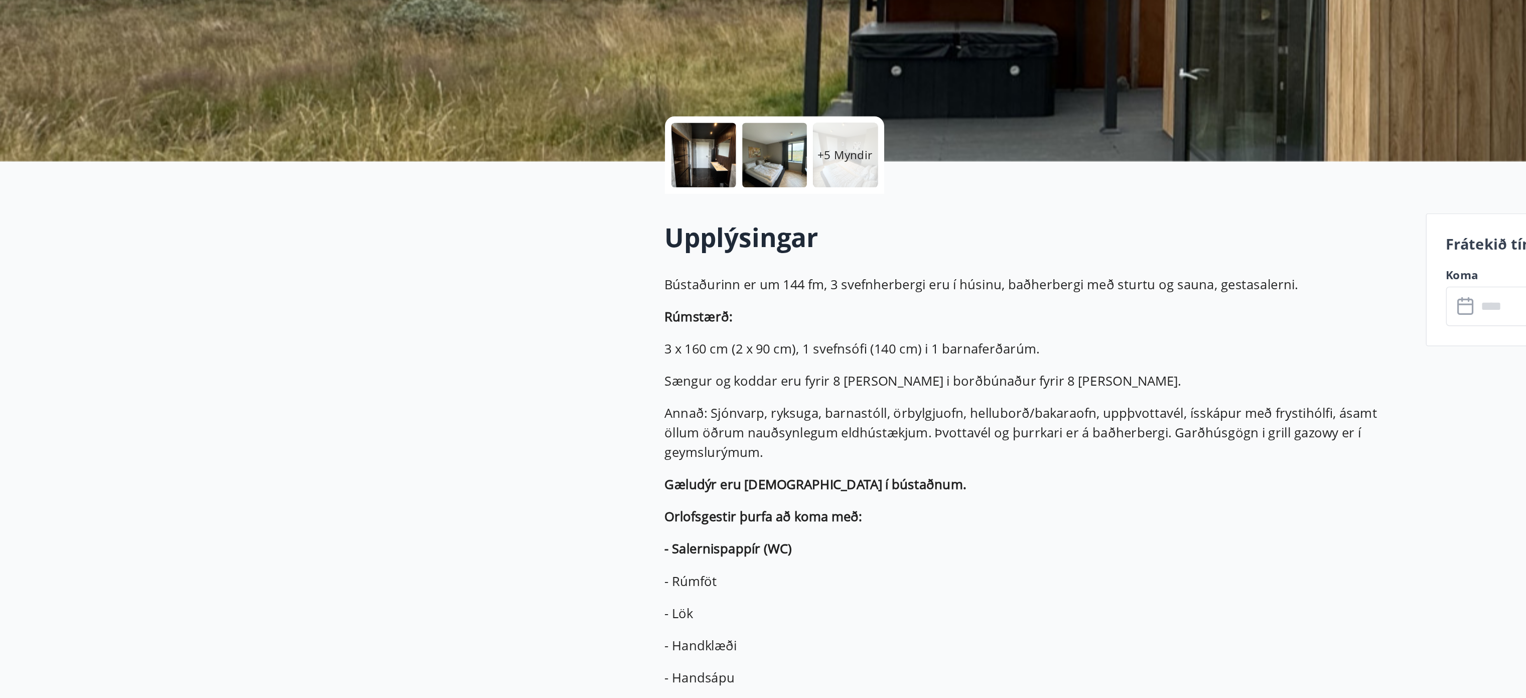
click at [916, 387] on icon at bounding box center [912, 391] width 10 height 10
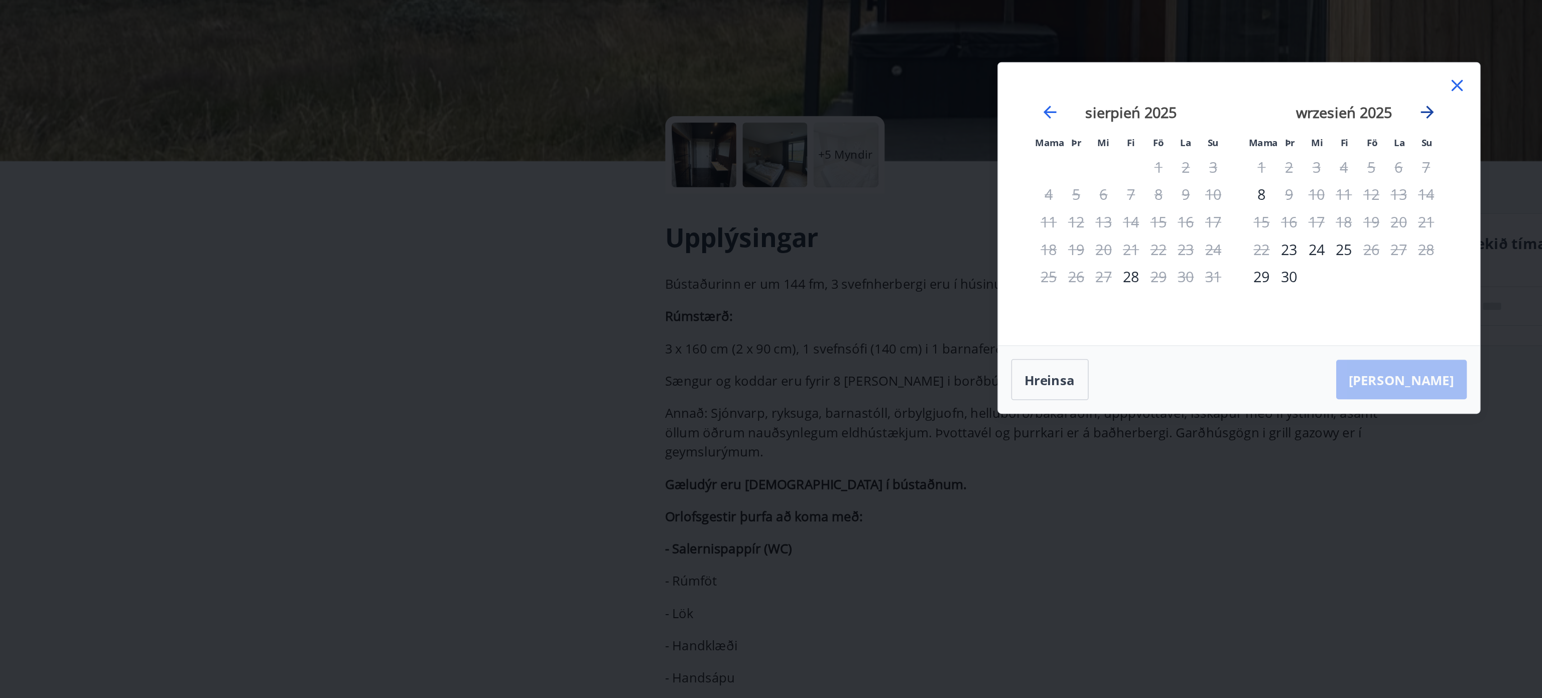
click at [890, 265] on icon "Przejdź dalej, aby przejść do następnego miesiąca." at bounding box center [888, 270] width 12 height 12
click at [906, 250] on icon at bounding box center [907, 254] width 12 height 12
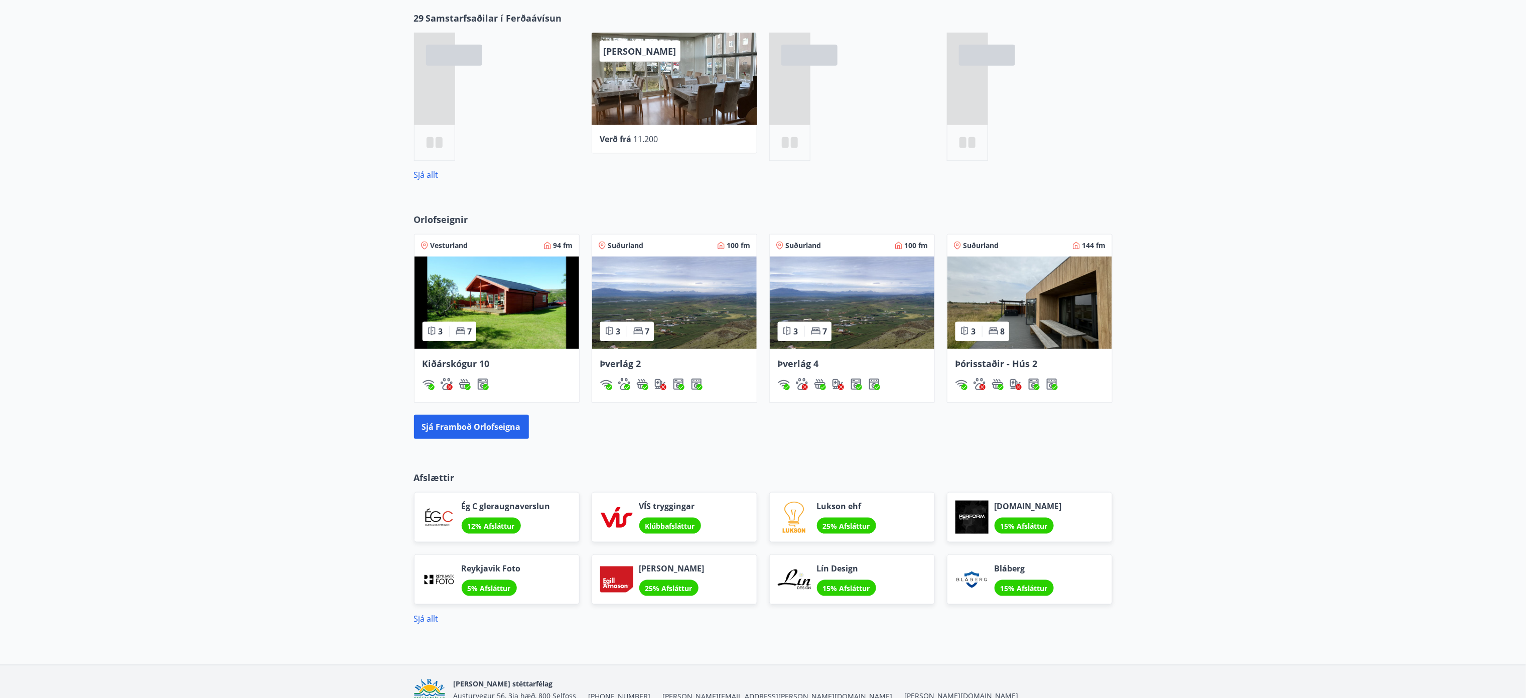
scroll to position [502, 0]
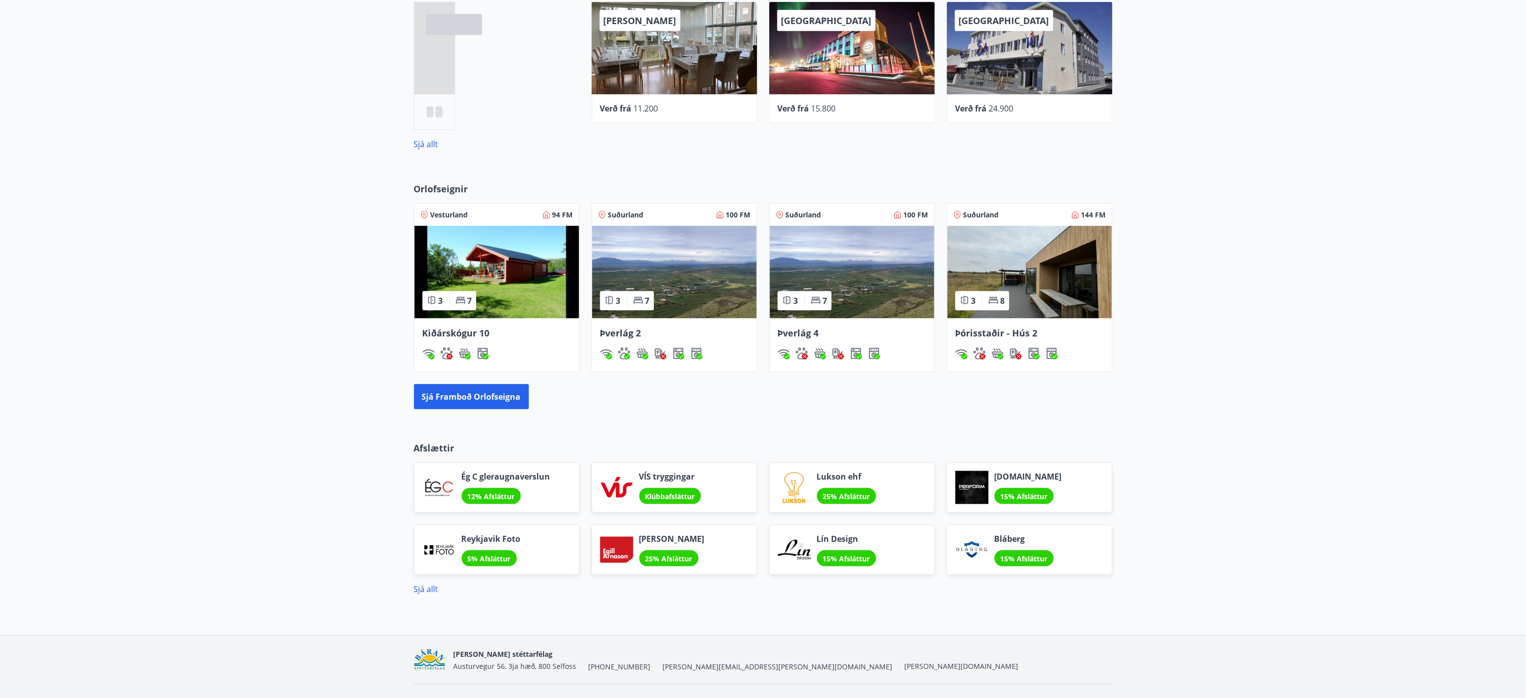
click at [483, 275] on img at bounding box center [497, 272] width 165 height 92
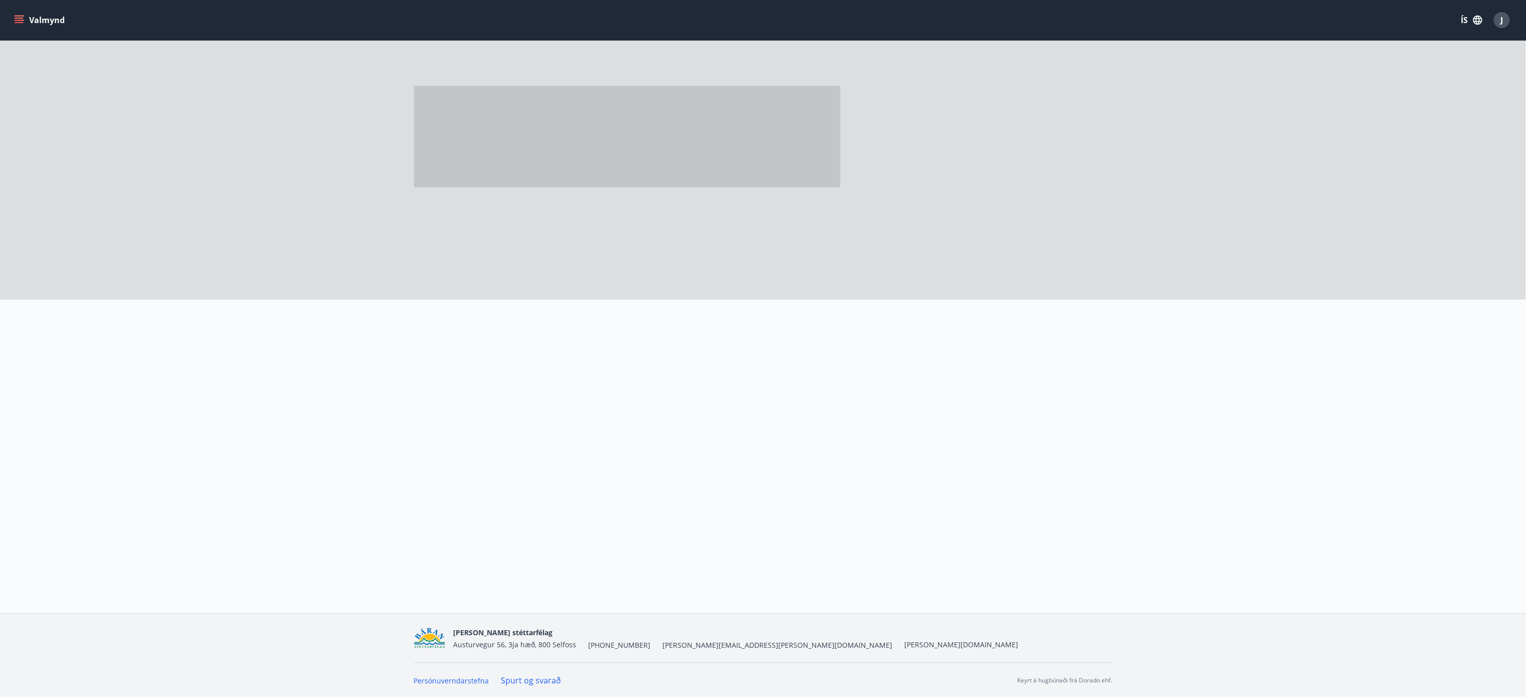
scroll to position [2, 0]
click at [483, 275] on div at bounding box center [647, 148] width 466 height 301
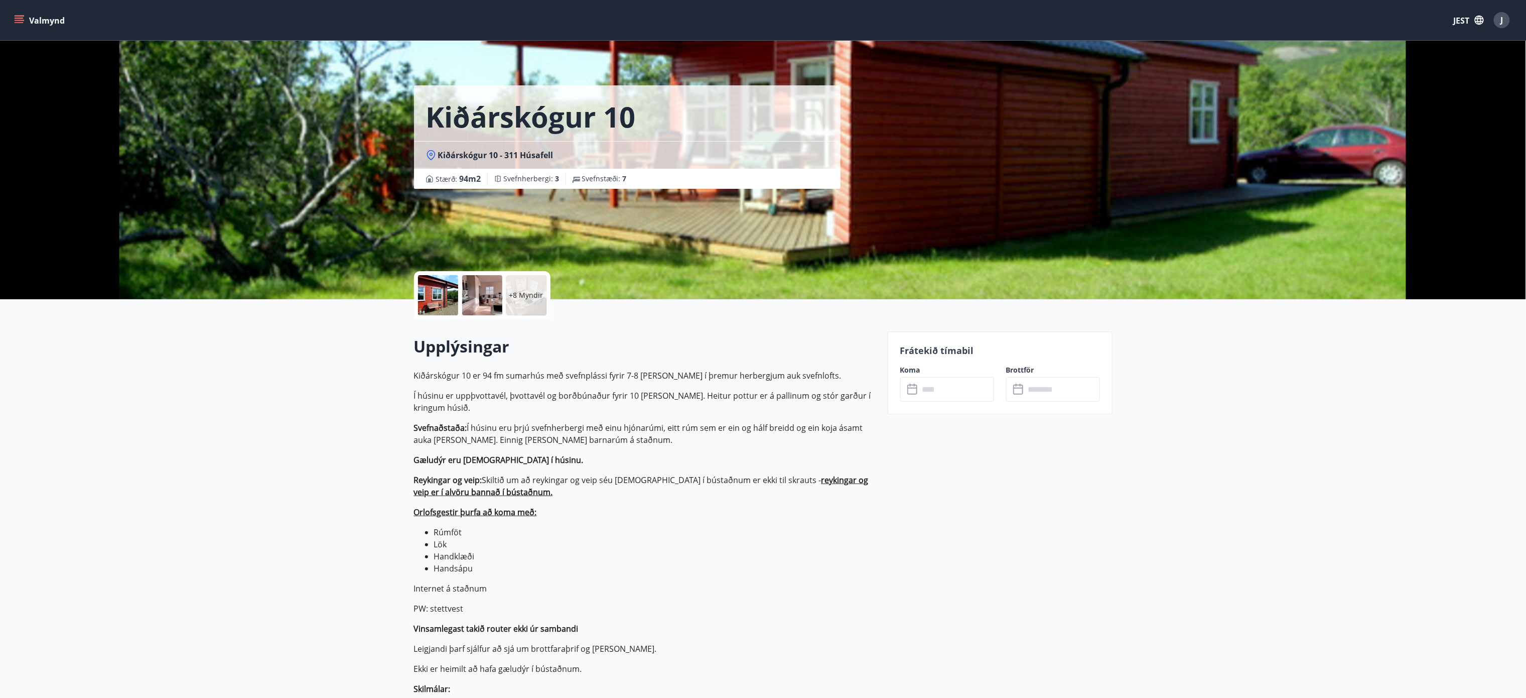
scroll to position [0, 0]
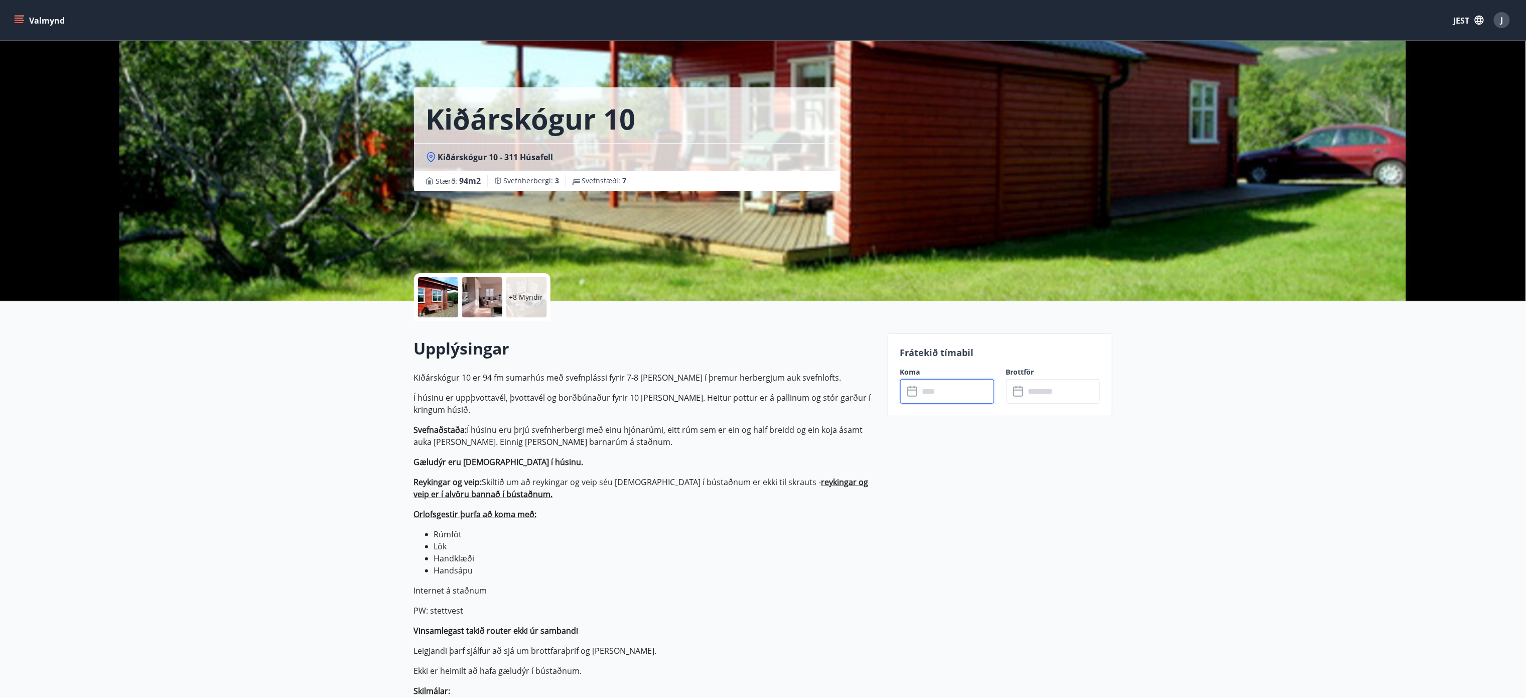
click at [945, 390] on input "text" at bounding box center [956, 391] width 75 height 25
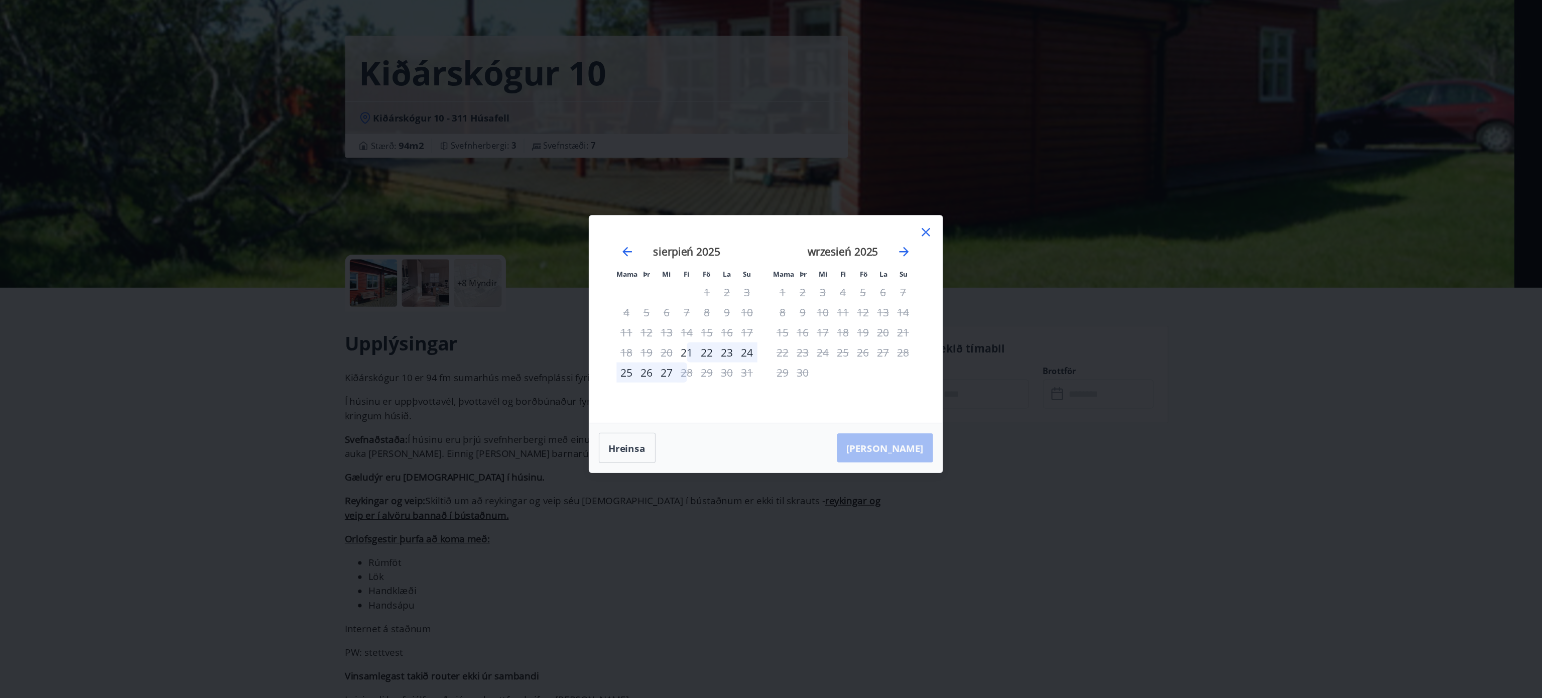
click at [800, 377] on div "30" at bounding box center [802, 372] width 17 height 17
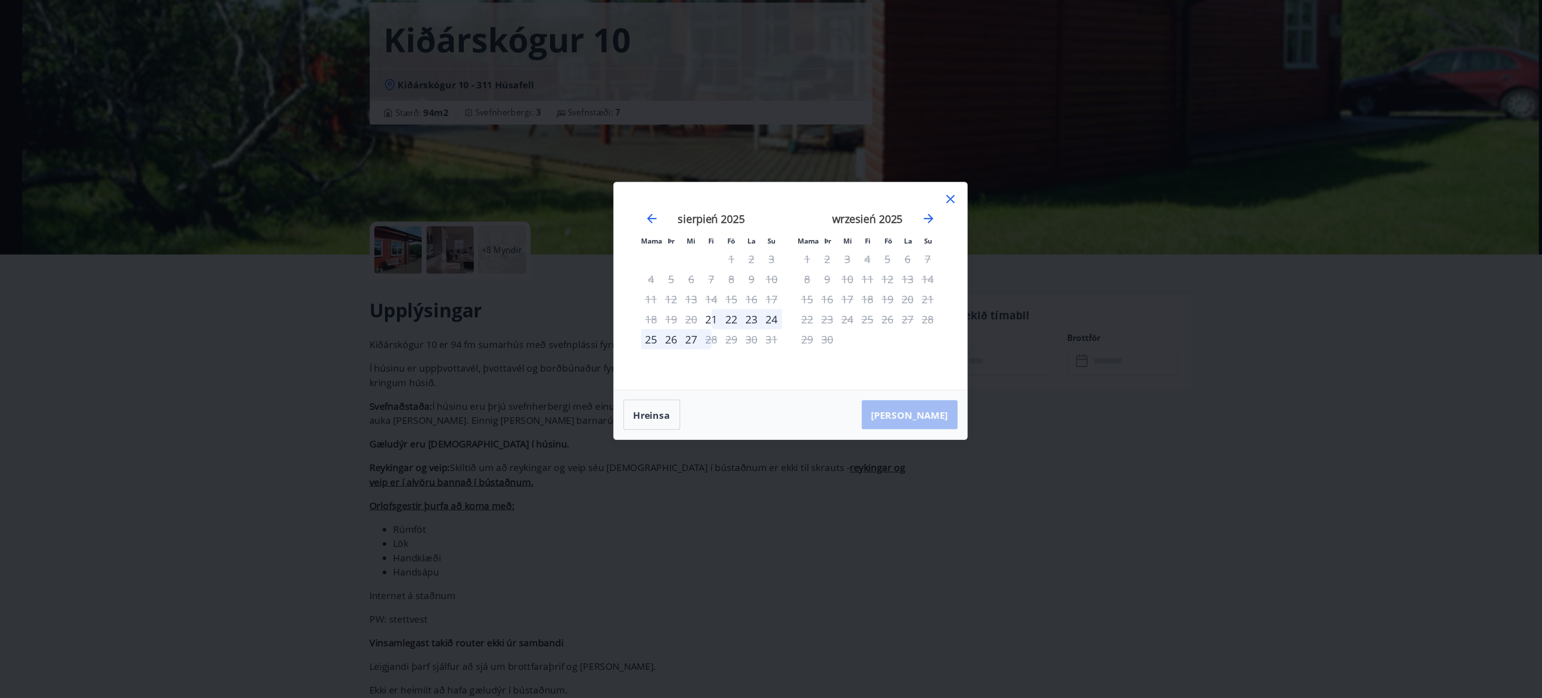
click at [905, 249] on icon at bounding box center [907, 254] width 12 height 12
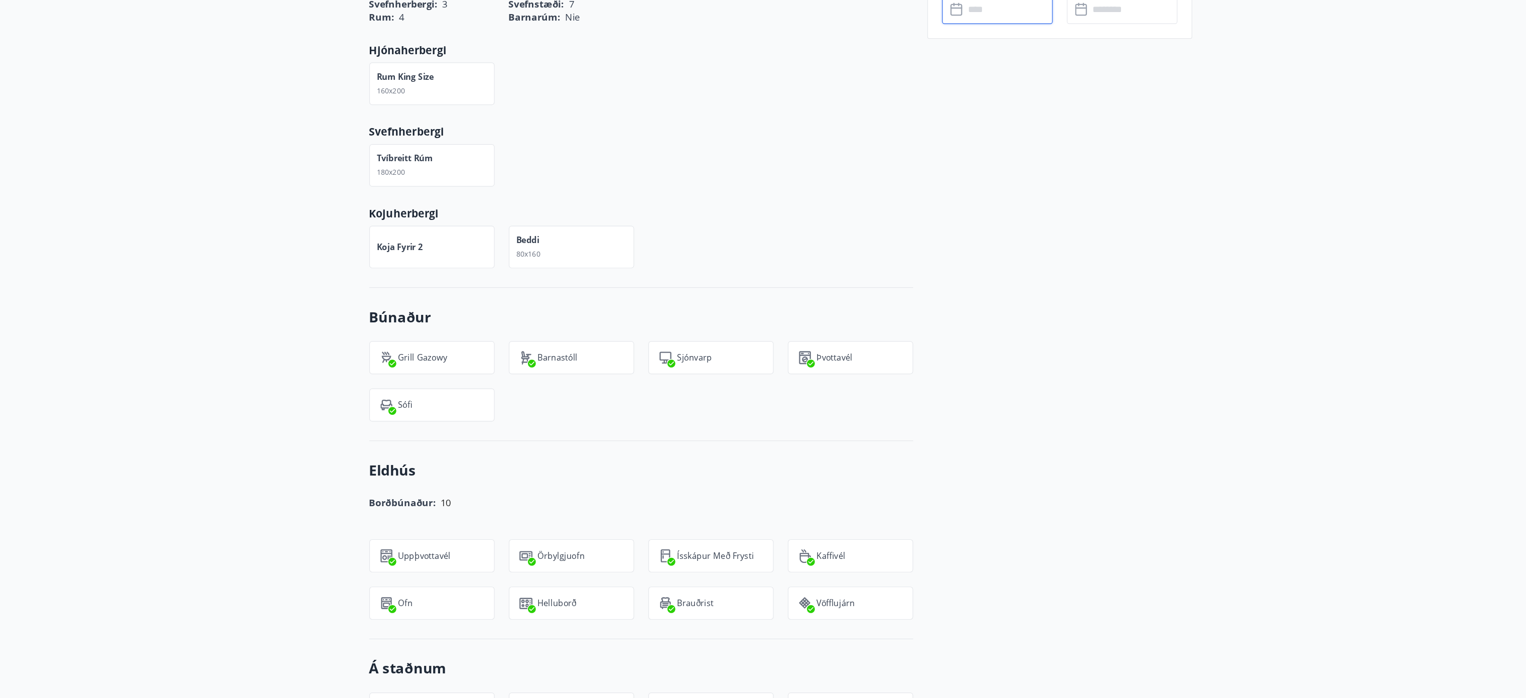
scroll to position [1017, 0]
